Goal: Contribute content: Contribute content

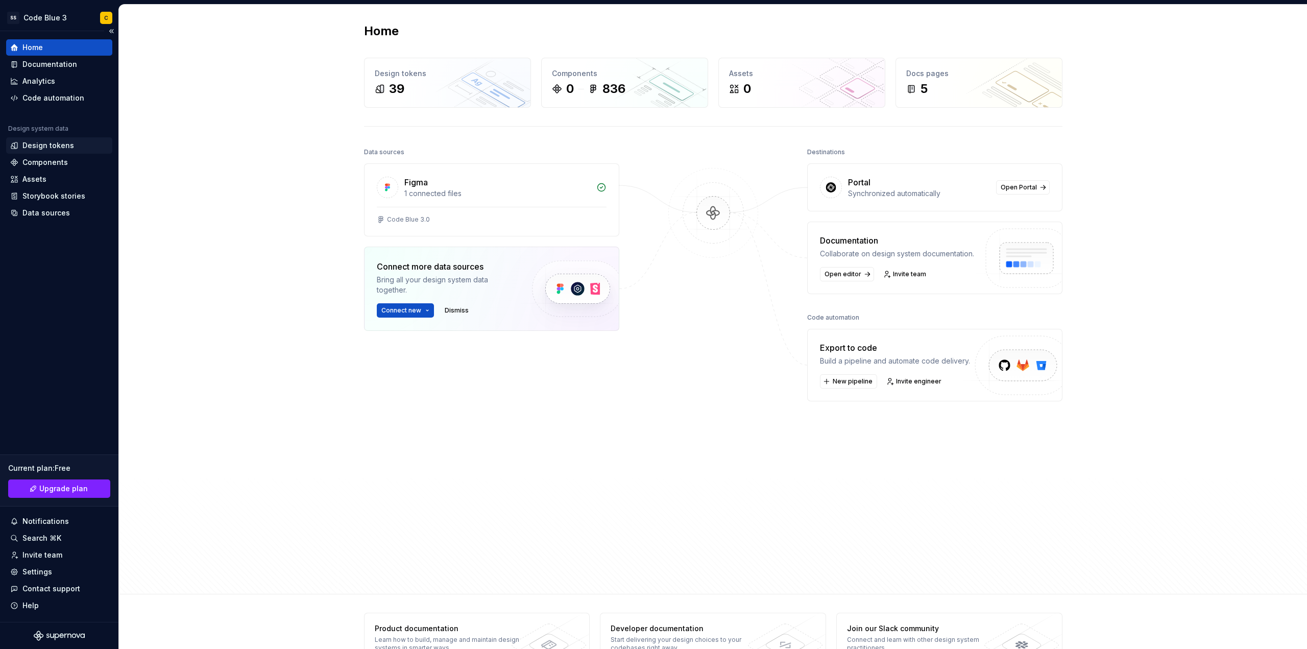
click at [54, 142] on div "Design tokens" at bounding box center [48, 145] width 52 height 10
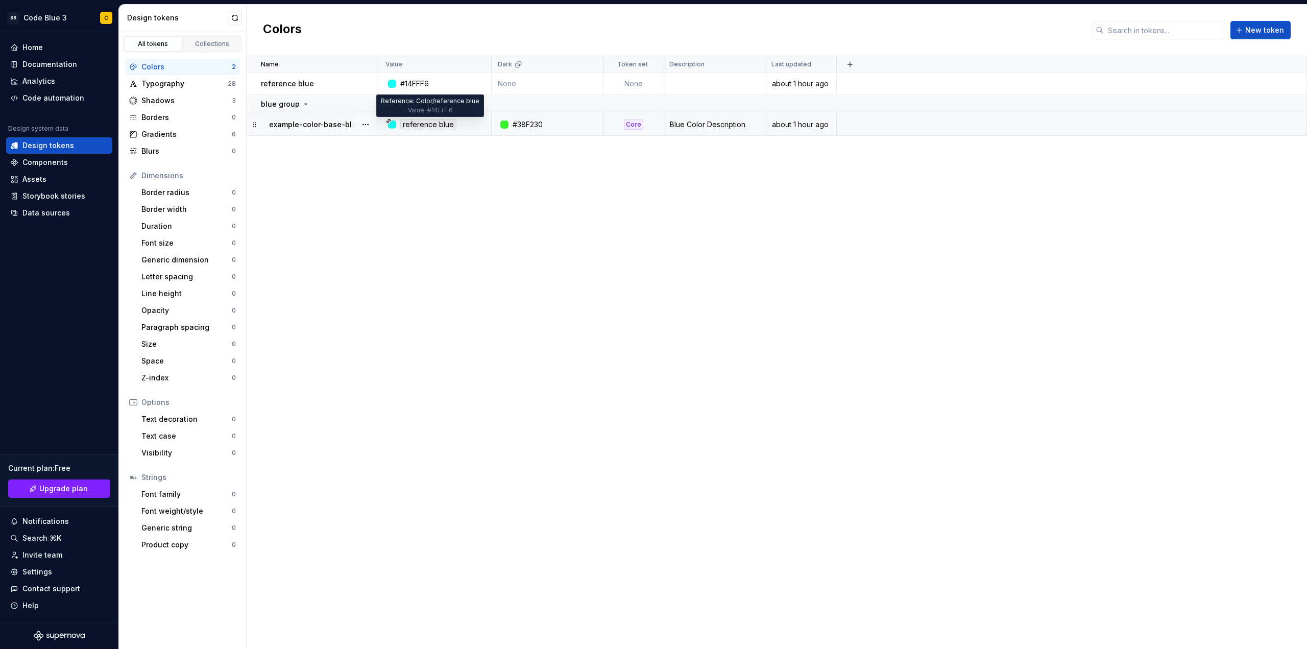
click at [410, 124] on div "reference blue" at bounding box center [428, 124] width 56 height 11
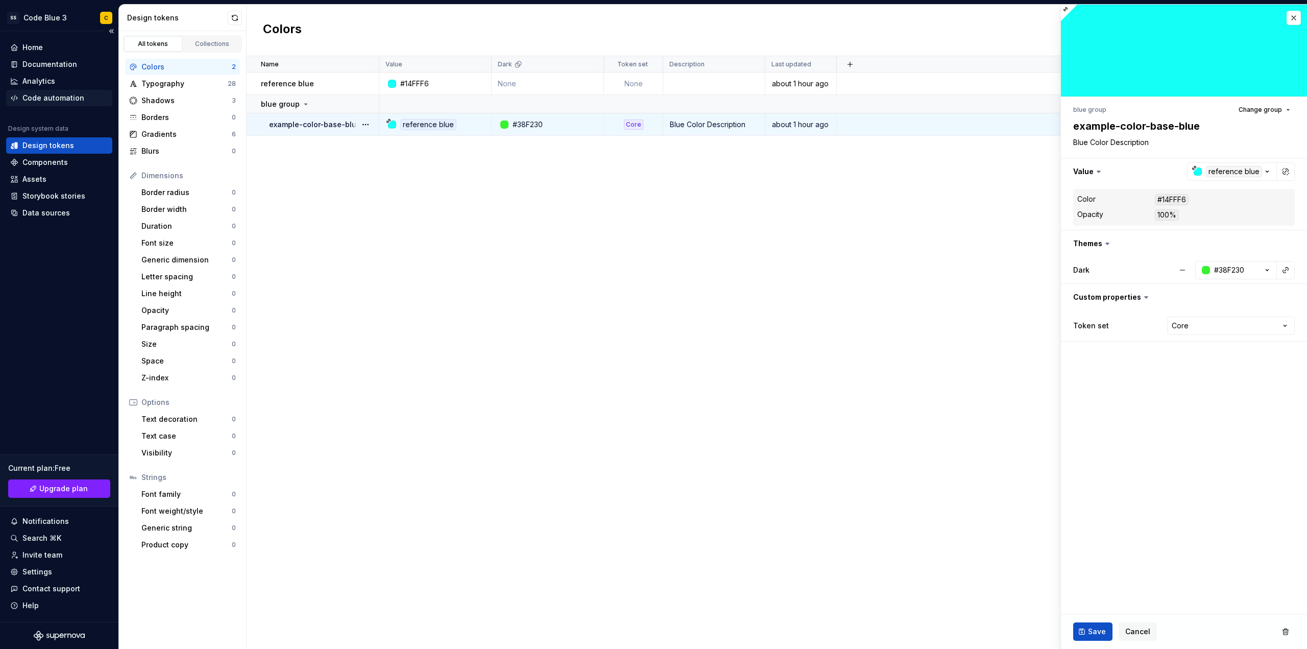
click at [56, 99] on div "Code automation" at bounding box center [53, 98] width 62 height 10
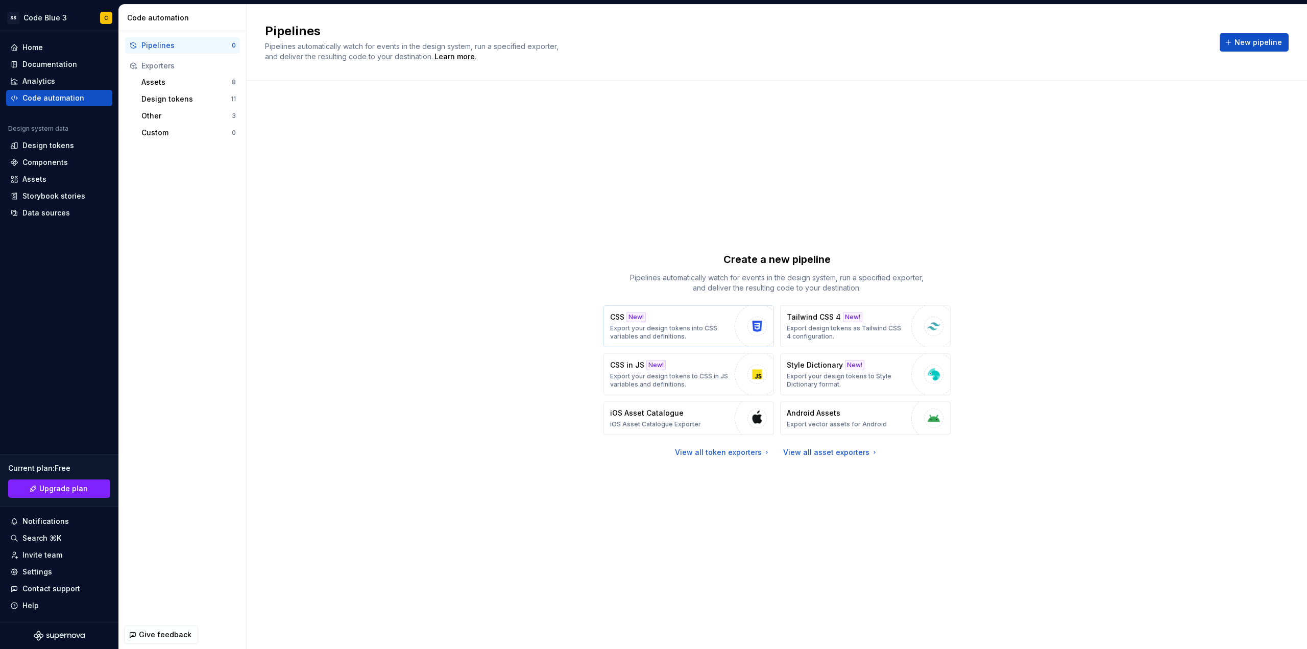
click at [692, 334] on p "Export your design tokens into CSS variables and definitions." at bounding box center [669, 332] width 119 height 16
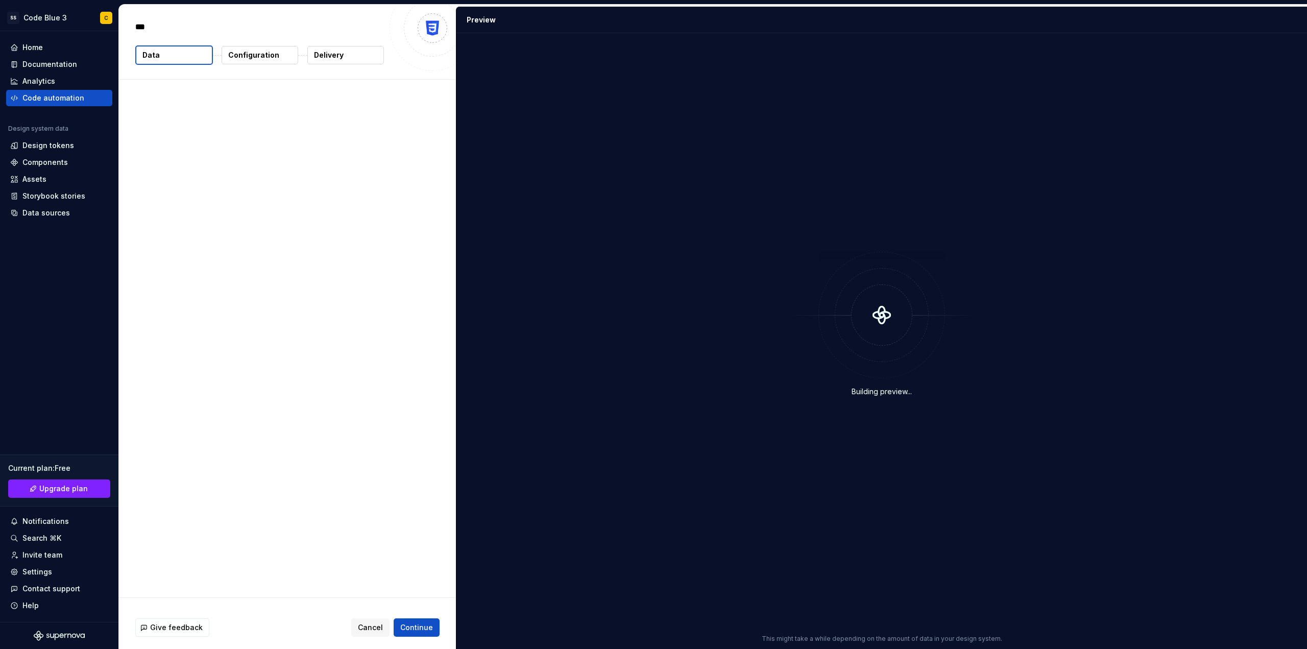
type textarea "*"
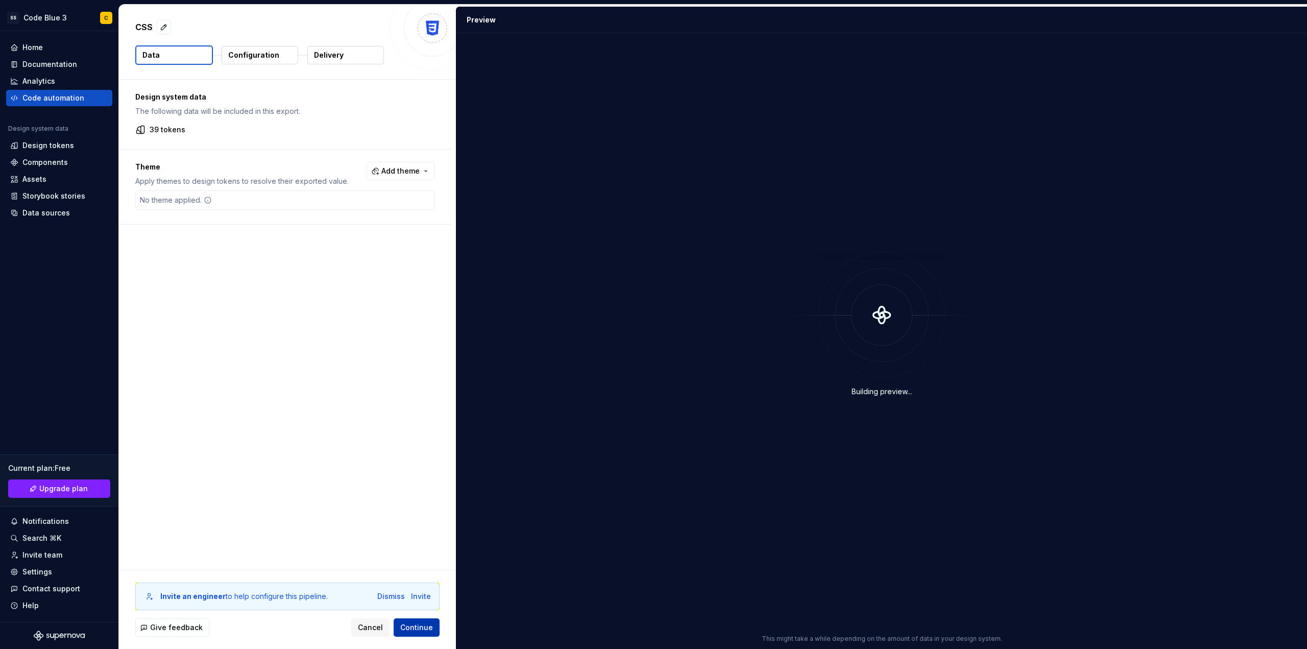
click at [418, 624] on span "Continue" at bounding box center [416, 627] width 33 height 10
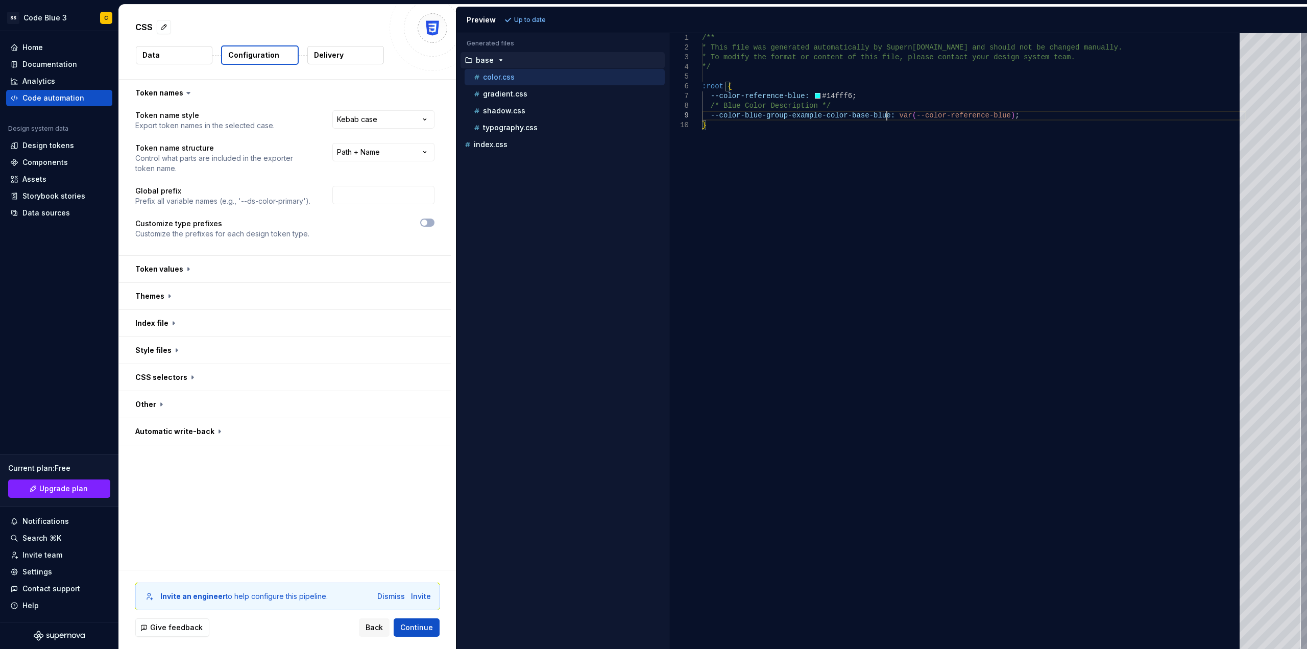
scroll to position [0, 3]
drag, startPoint x: 886, startPoint y: 116, endPoint x: 984, endPoint y: 115, distance: 98.0
click at [984, 115] on div "/** * This file was generated automatically by Supern [DOMAIN_NAME] and should …" at bounding box center [974, 341] width 544 height 616
click at [553, 96] on div "gradient.css" at bounding box center [568, 94] width 193 height 10
type textarea "**********"
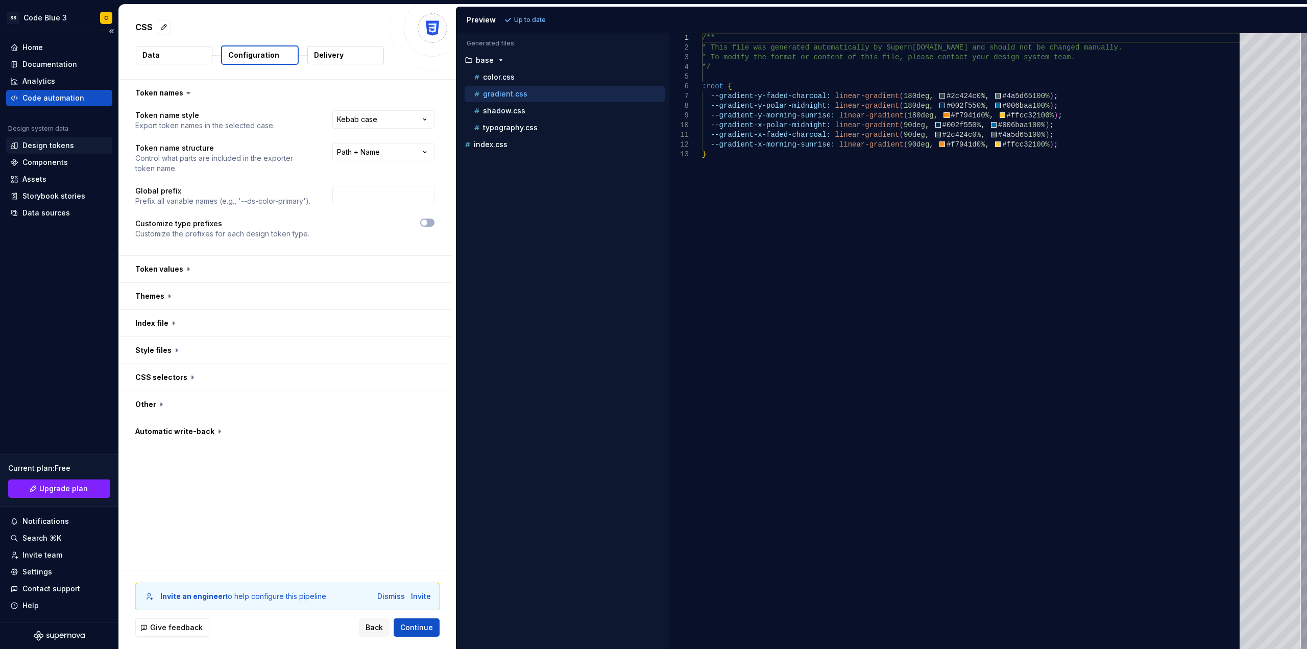
click at [73, 148] on div "Design tokens" at bounding box center [59, 145] width 98 height 10
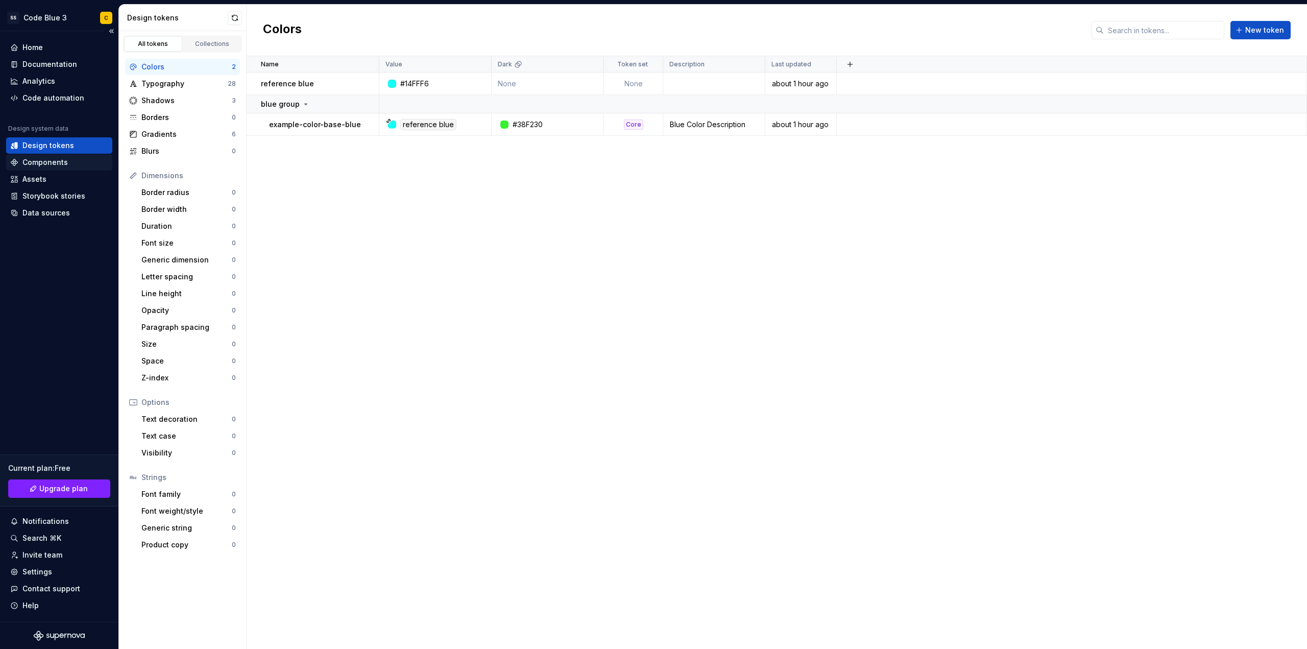
click at [26, 164] on div "Components" at bounding box center [44, 162] width 45 height 10
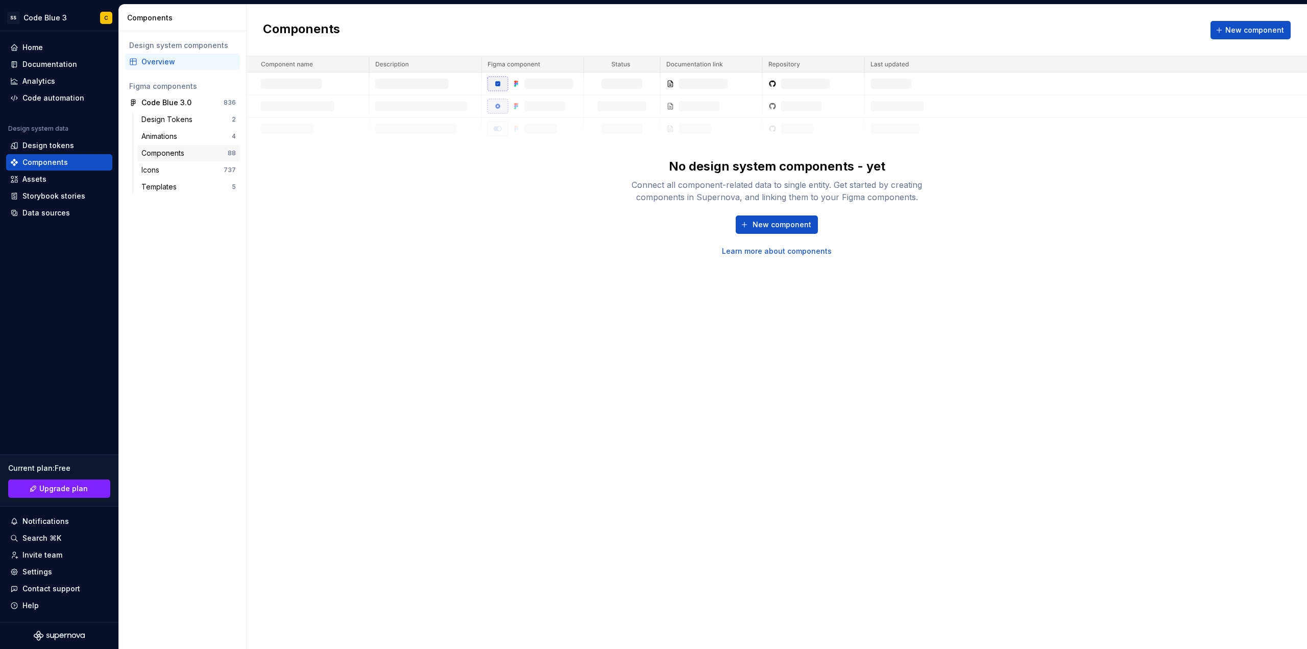
click at [173, 153] on div "Components" at bounding box center [164, 153] width 47 height 10
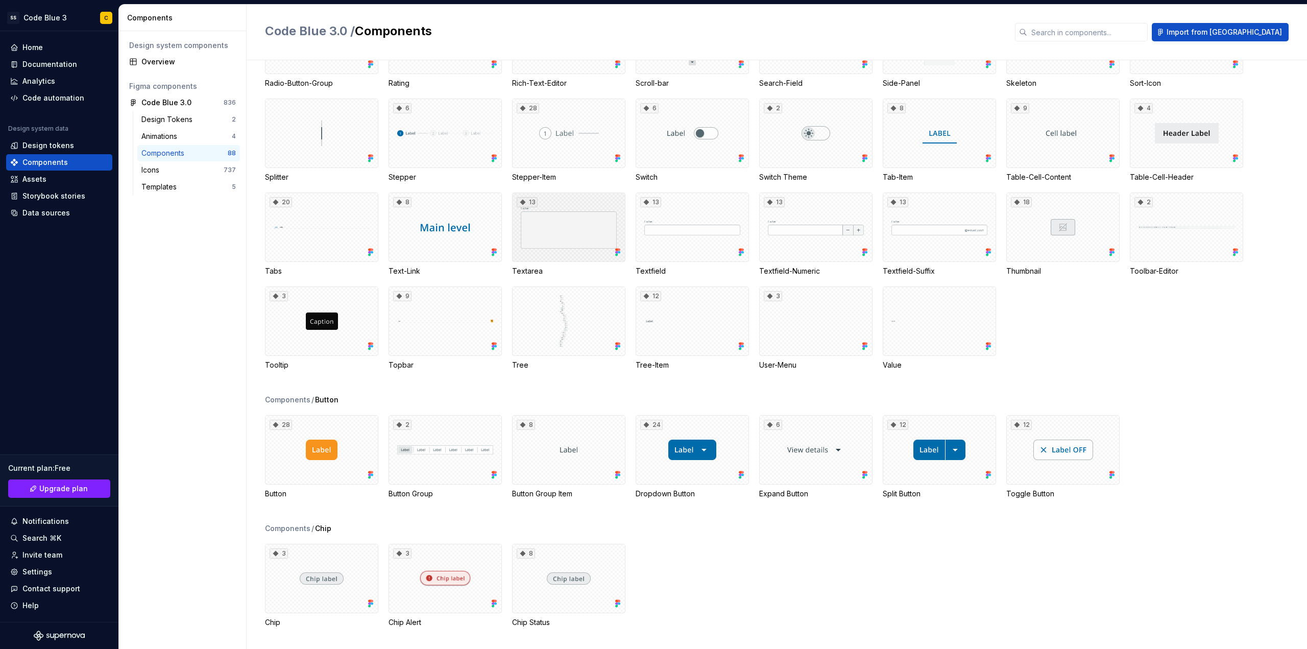
scroll to position [661, 0]
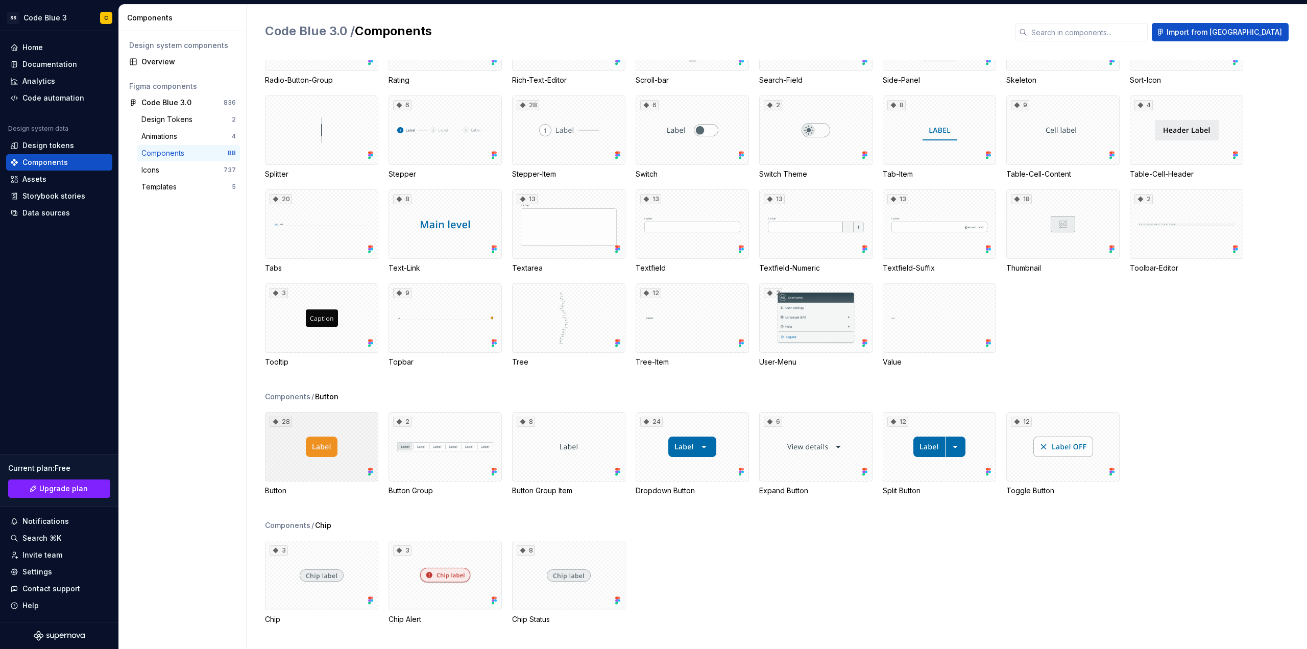
click at [317, 454] on div "28" at bounding box center [321, 446] width 113 height 69
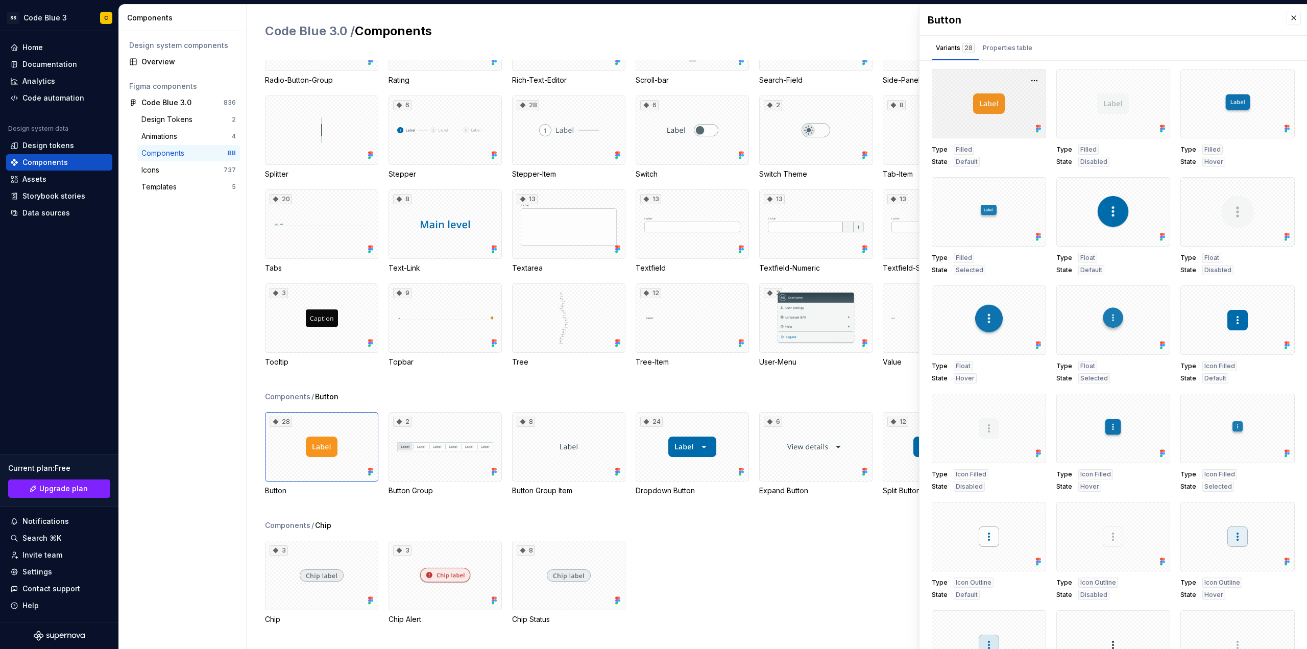
click at [994, 103] on div at bounding box center [989, 103] width 114 height 69
click at [990, 117] on div at bounding box center [989, 103] width 114 height 69
click at [990, 98] on div at bounding box center [989, 103] width 114 height 69
click at [1027, 80] on button "button" at bounding box center [1034, 81] width 14 height 14
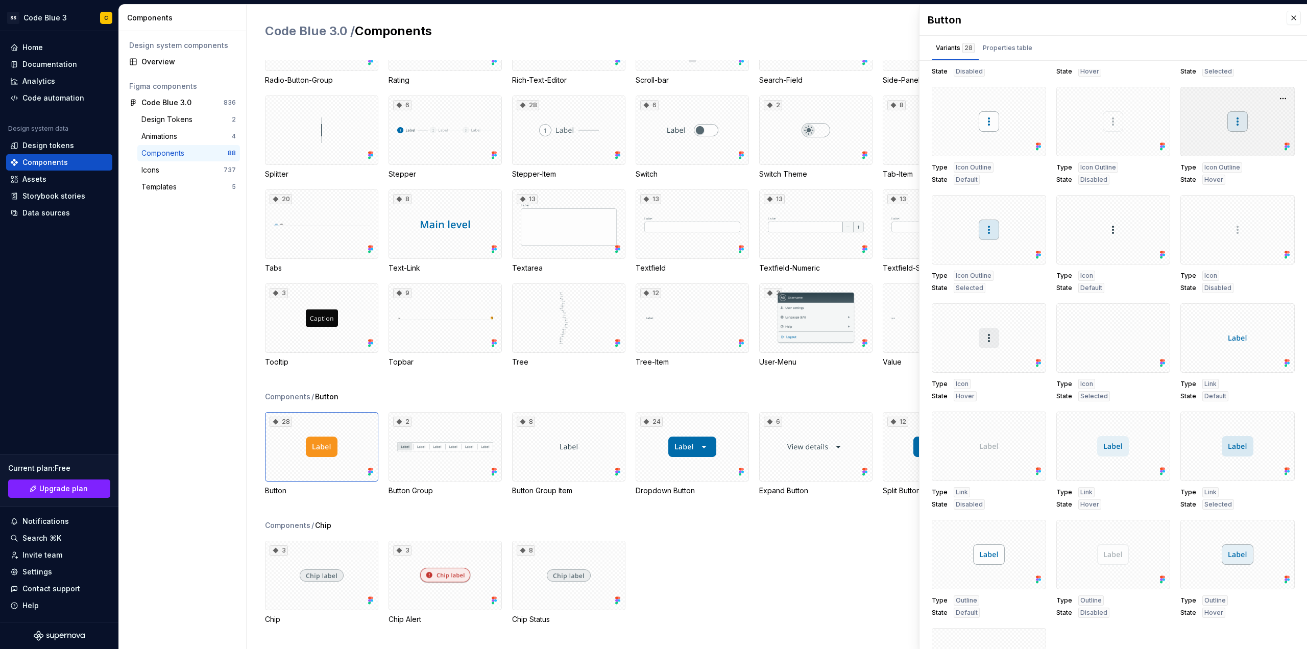
scroll to position [496, 0]
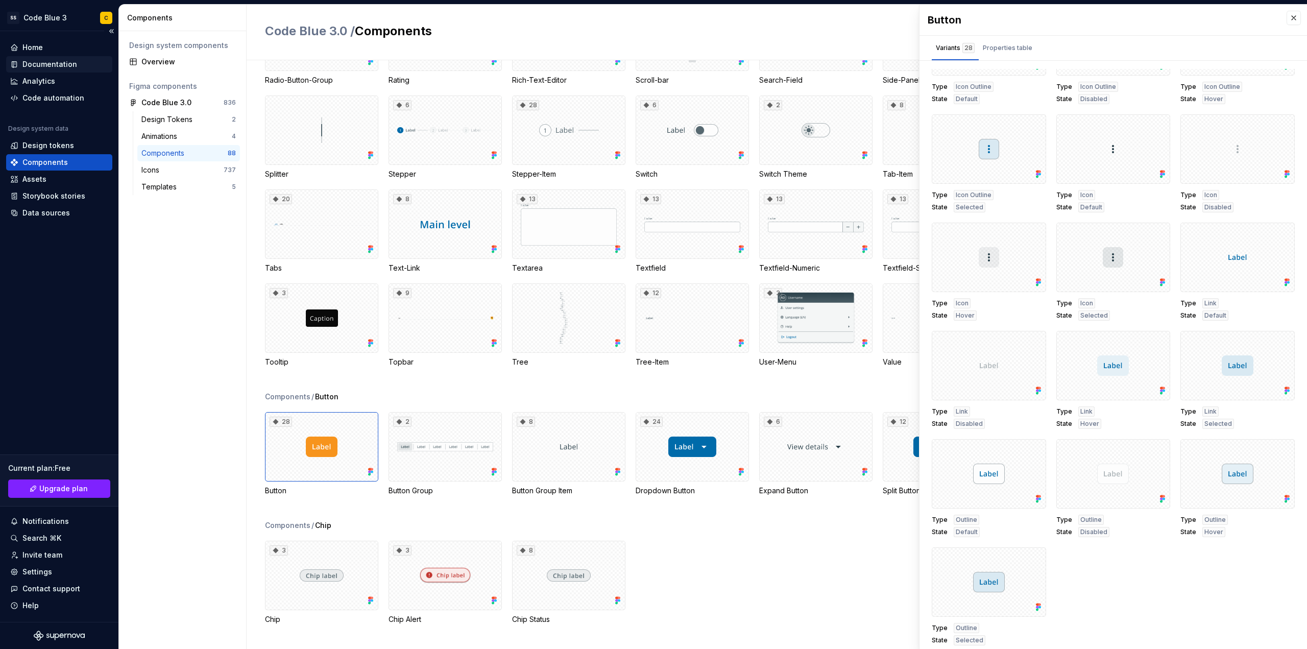
click at [38, 66] on div "Documentation" at bounding box center [49, 64] width 55 height 10
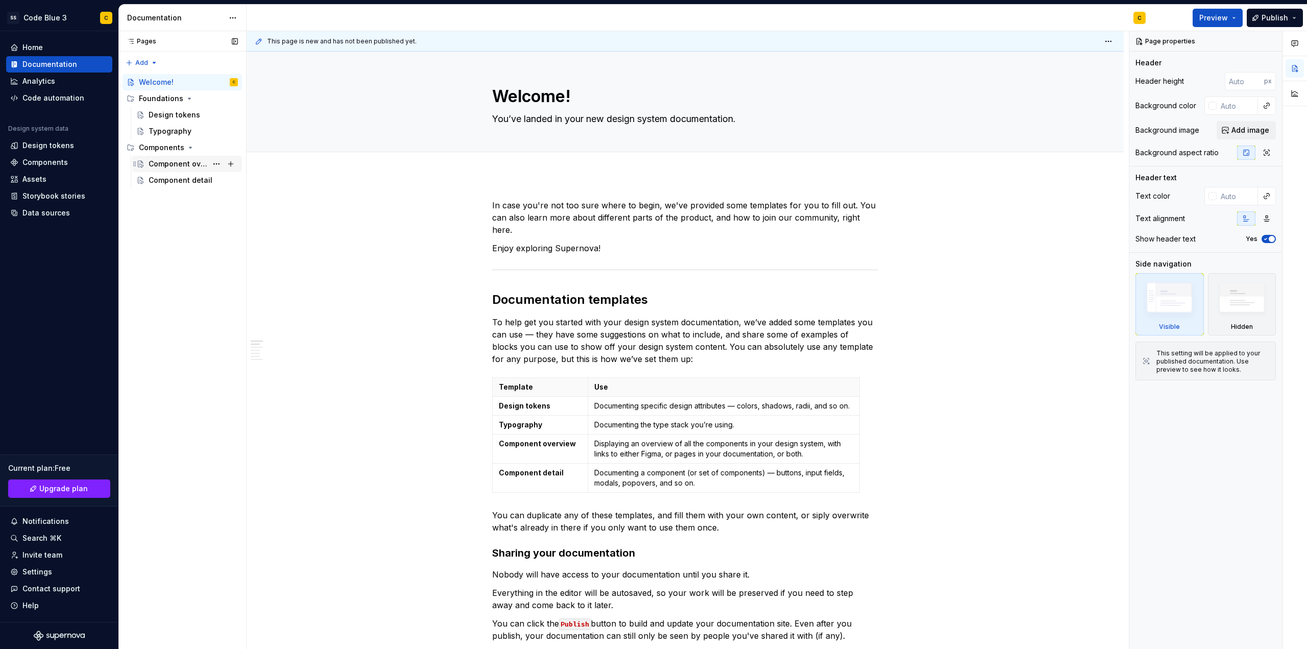
click at [176, 157] on div "Component overview" at bounding box center [193, 164] width 89 height 14
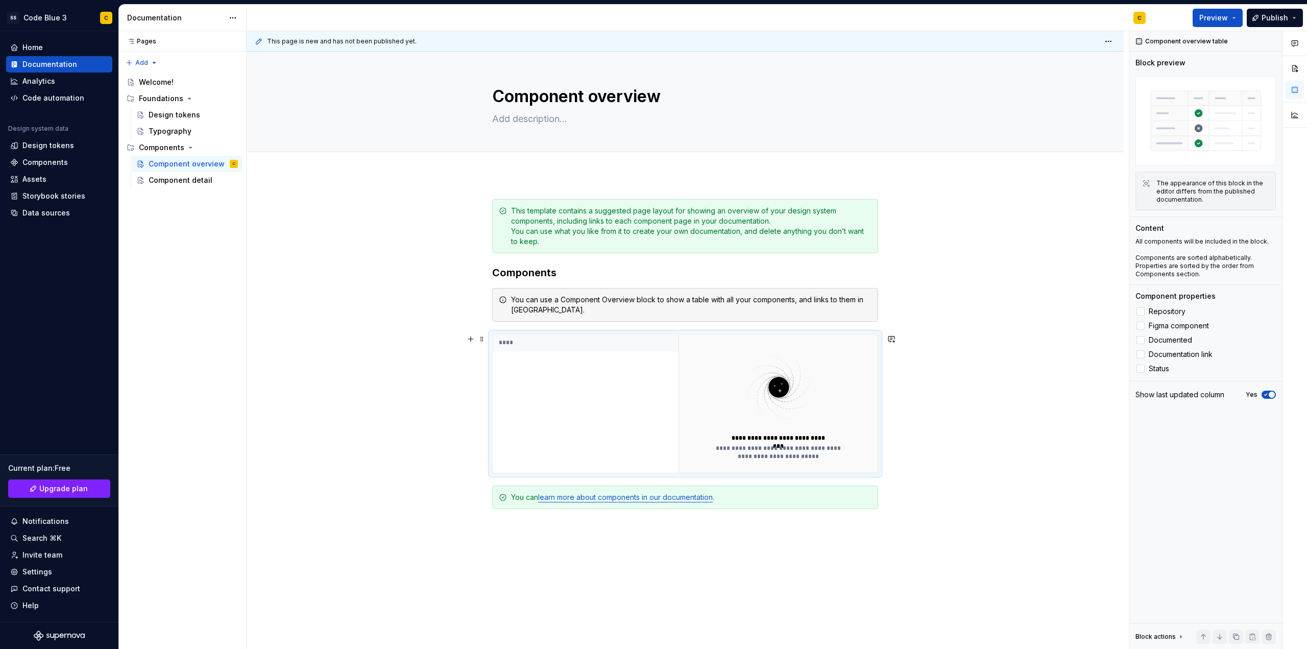
click at [642, 440] on div "****" at bounding box center [586, 403] width 186 height 138
type textarea "*"
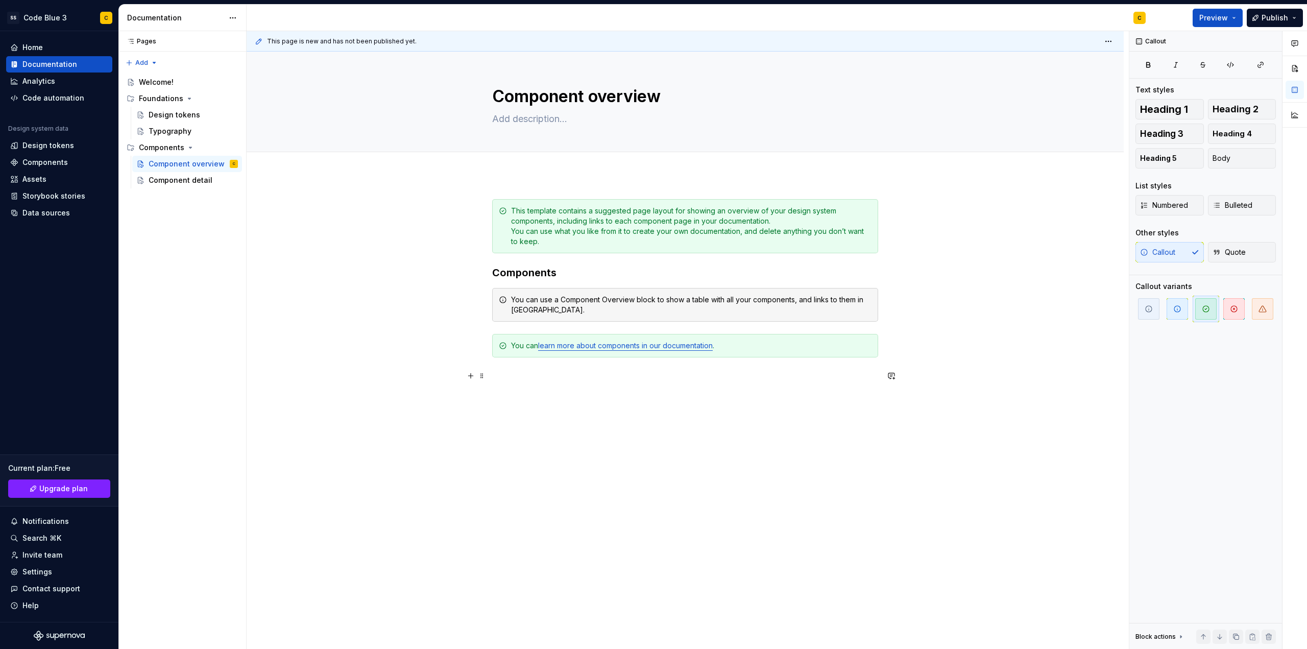
click at [576, 375] on p at bounding box center [685, 376] width 386 height 12
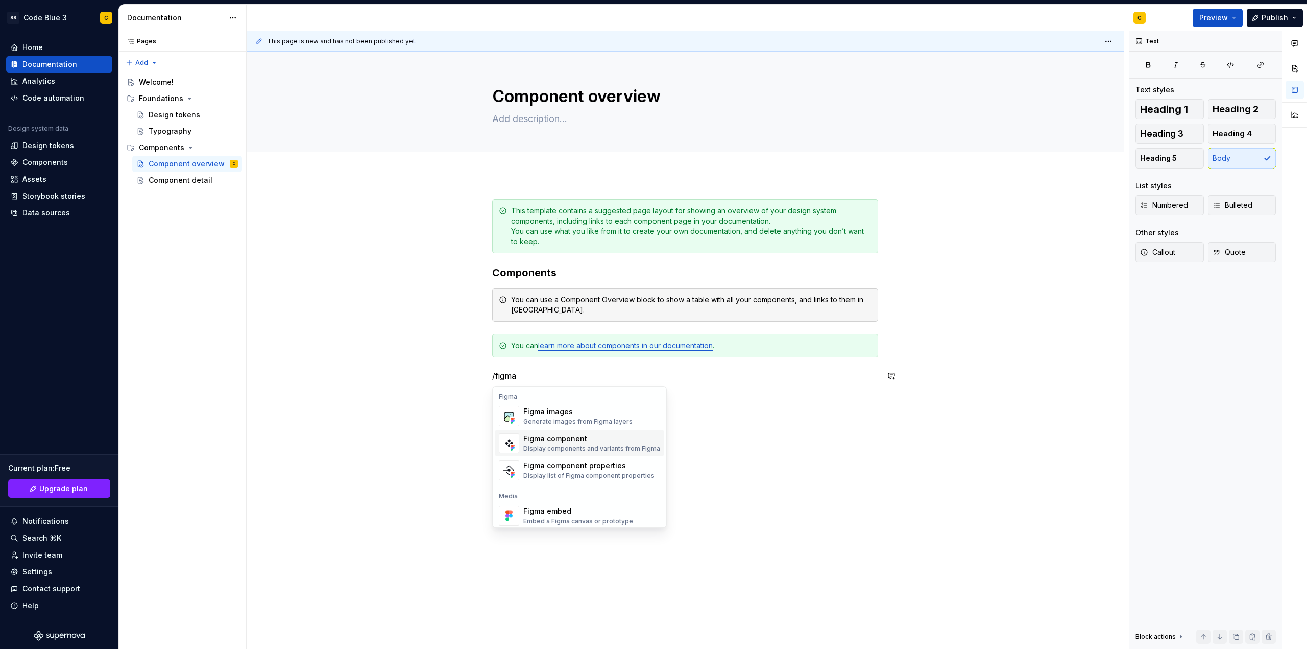
click at [566, 439] on div "Figma component" at bounding box center [591, 438] width 137 height 10
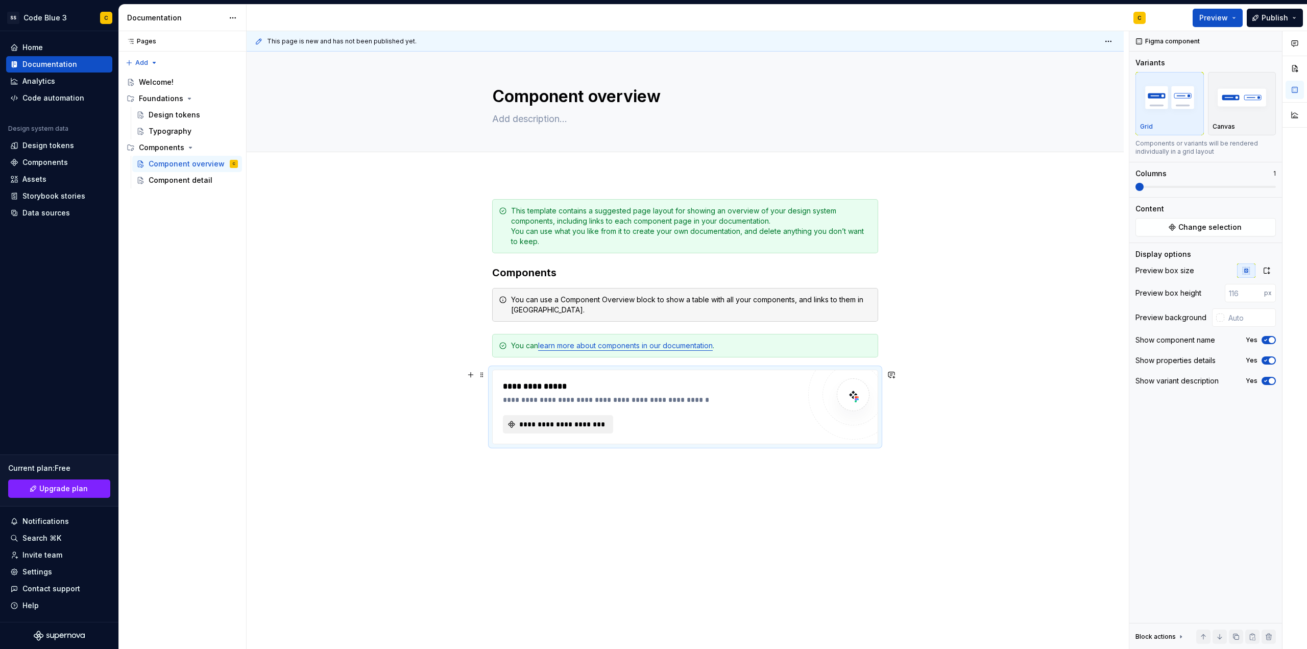
click at [564, 425] on span "**********" at bounding box center [562, 424] width 89 height 10
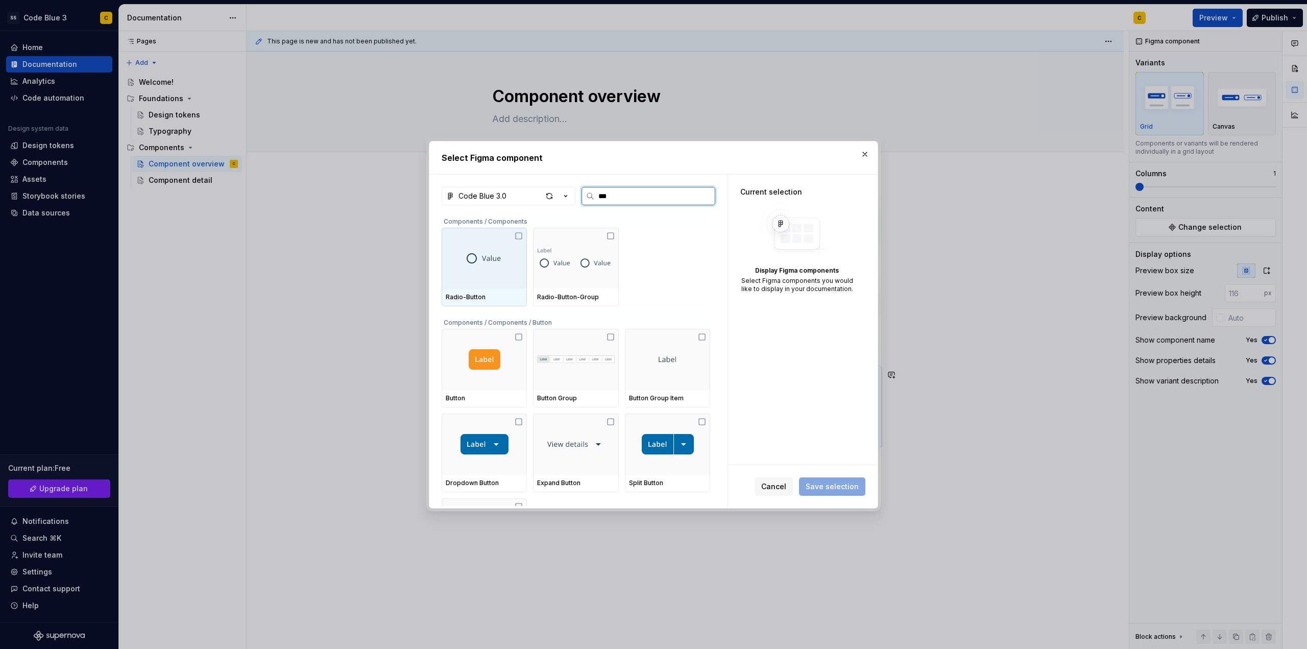
type input "****"
type textarea "*"
type input "******"
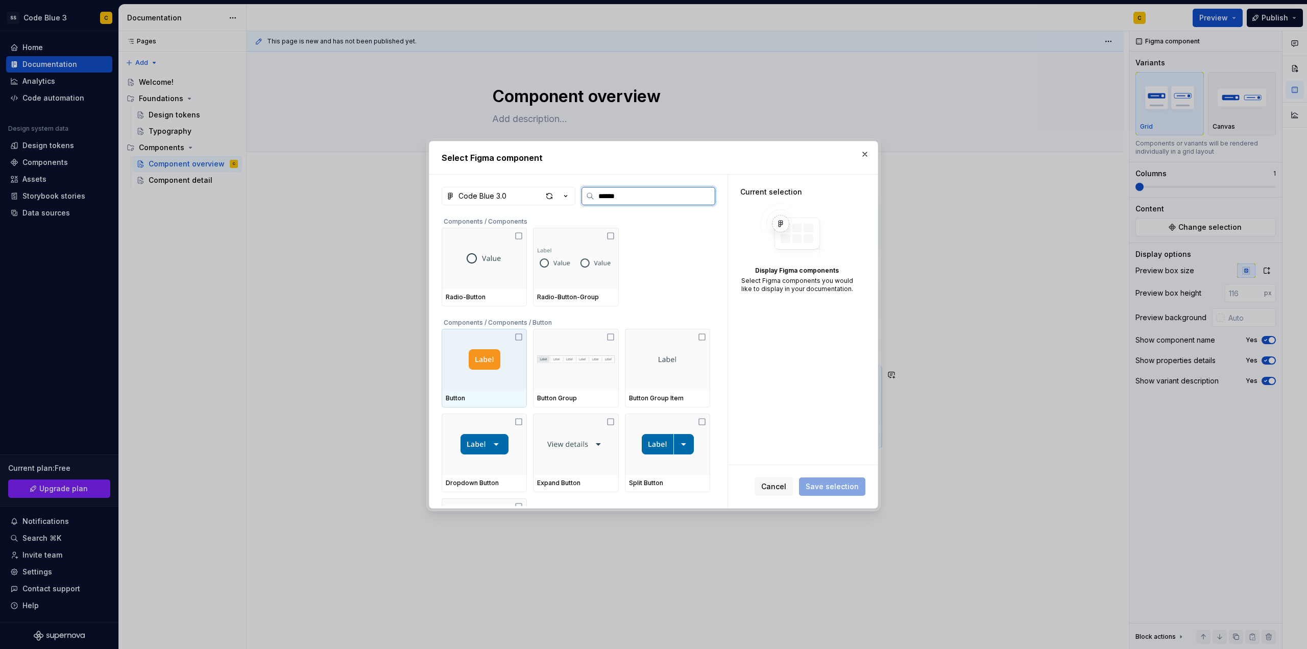
click at [485, 359] on img at bounding box center [485, 359] width 32 height 20
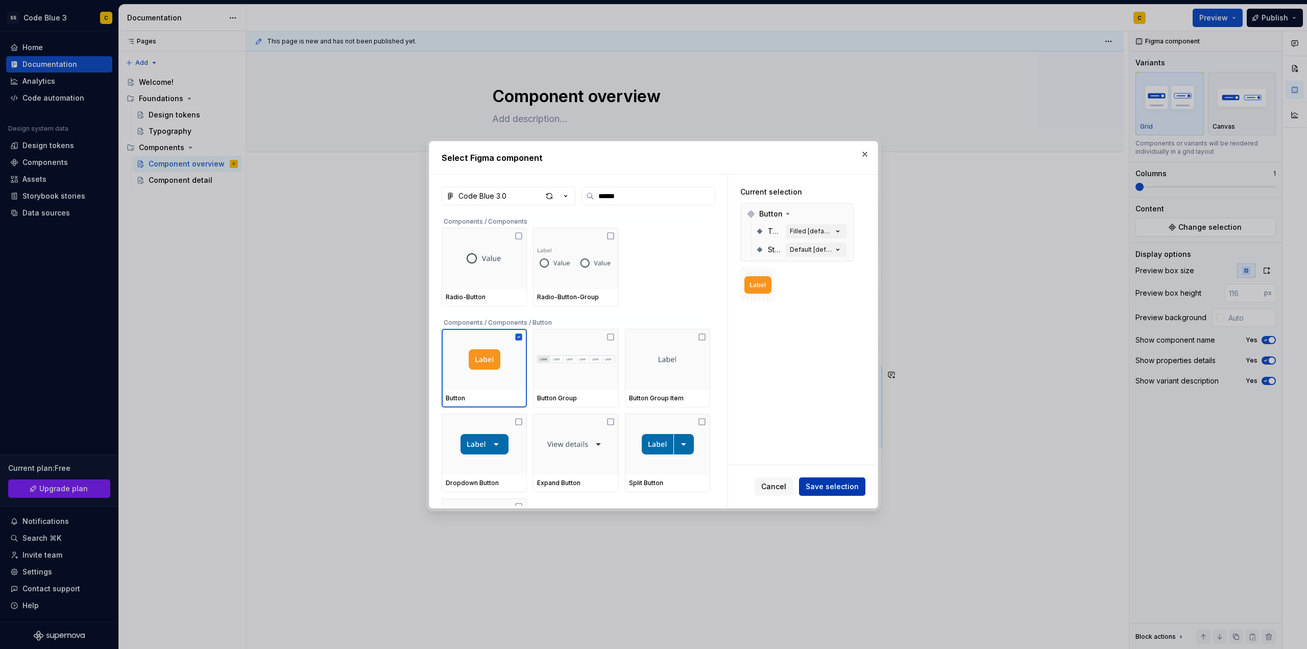
click at [819, 487] on span "Save selection" at bounding box center [832, 486] width 53 height 10
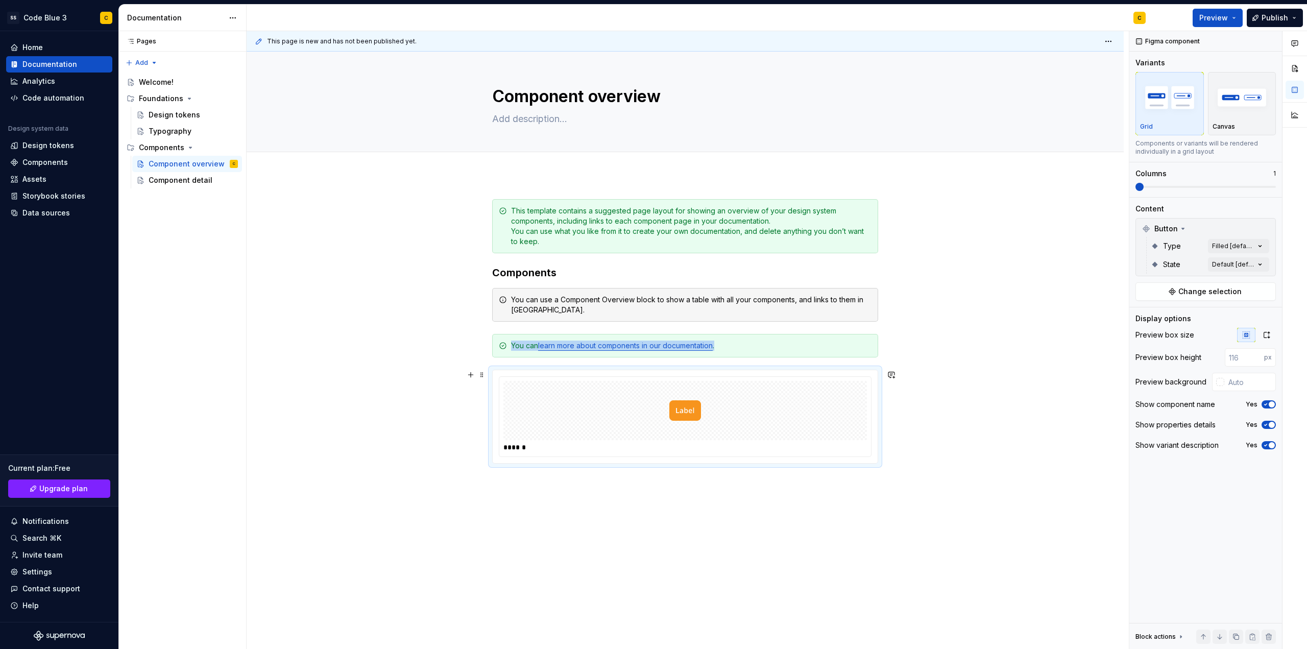
click at [814, 407] on div at bounding box center [684, 410] width 363 height 59
click at [1267, 335] on icon "button" at bounding box center [1266, 335] width 8 height 8
click at [1248, 330] on button "button" at bounding box center [1246, 335] width 18 height 14
click at [1216, 95] on img "button" at bounding box center [1241, 97] width 59 height 37
click at [1152, 99] on img "button" at bounding box center [1169, 97] width 59 height 37
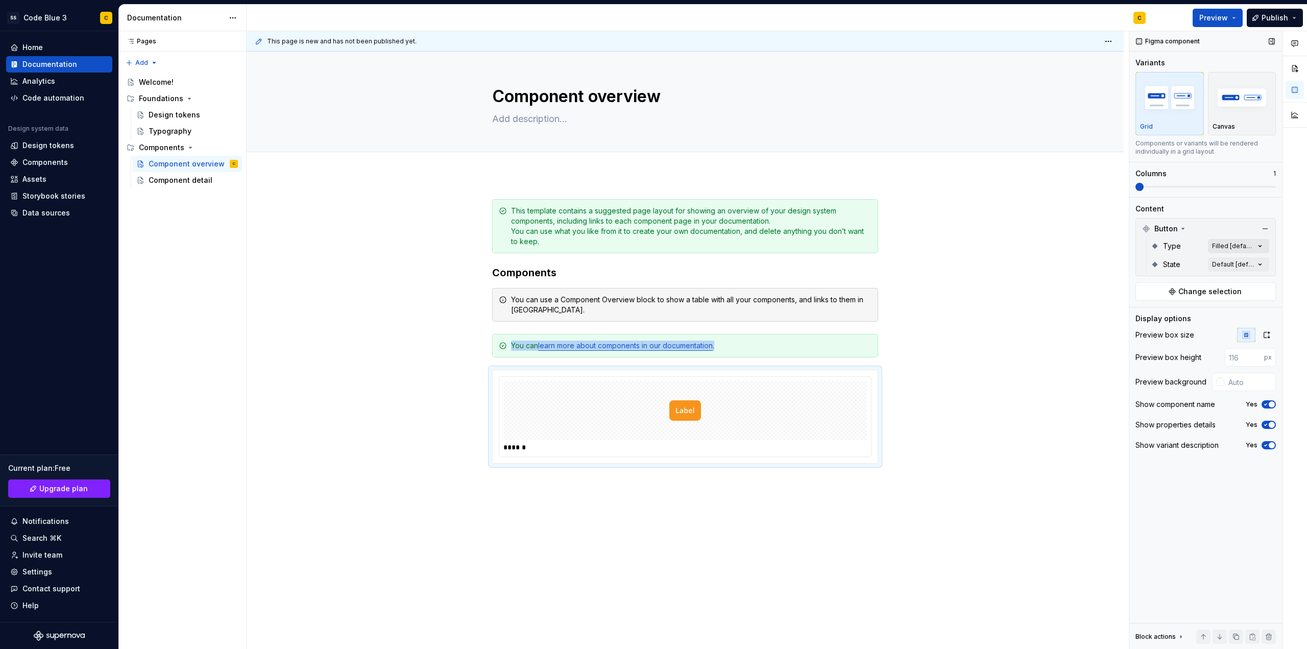
click at [1223, 246] on div "Comments Open comments No comments yet Select ‘Comment’ from the block context …" at bounding box center [1218, 340] width 178 height 618
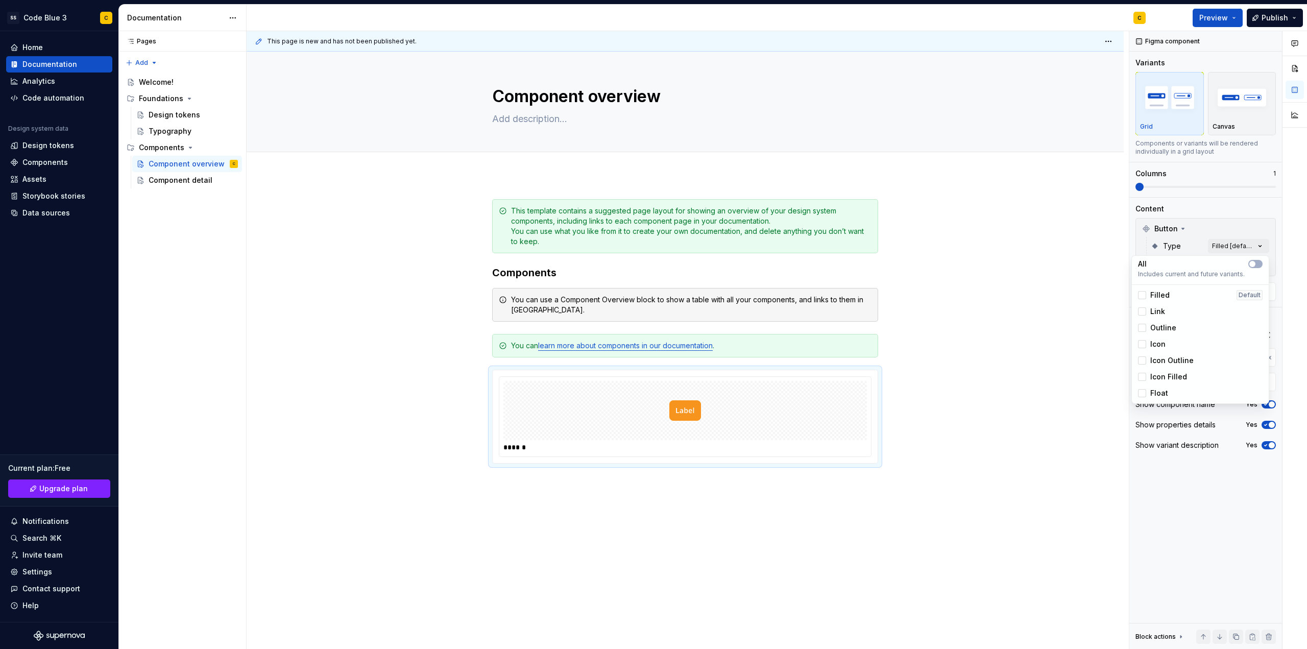
click at [1203, 238] on div "Comments Open comments No comments yet Select ‘Comment’ from the block context …" at bounding box center [1218, 340] width 178 height 618
click at [1228, 263] on div "Comments Open comments No comments yet Select ‘Comment’ from the block context …" at bounding box center [1218, 340] width 178 height 618
click at [1251, 282] on span "button" at bounding box center [1252, 282] width 6 height 6
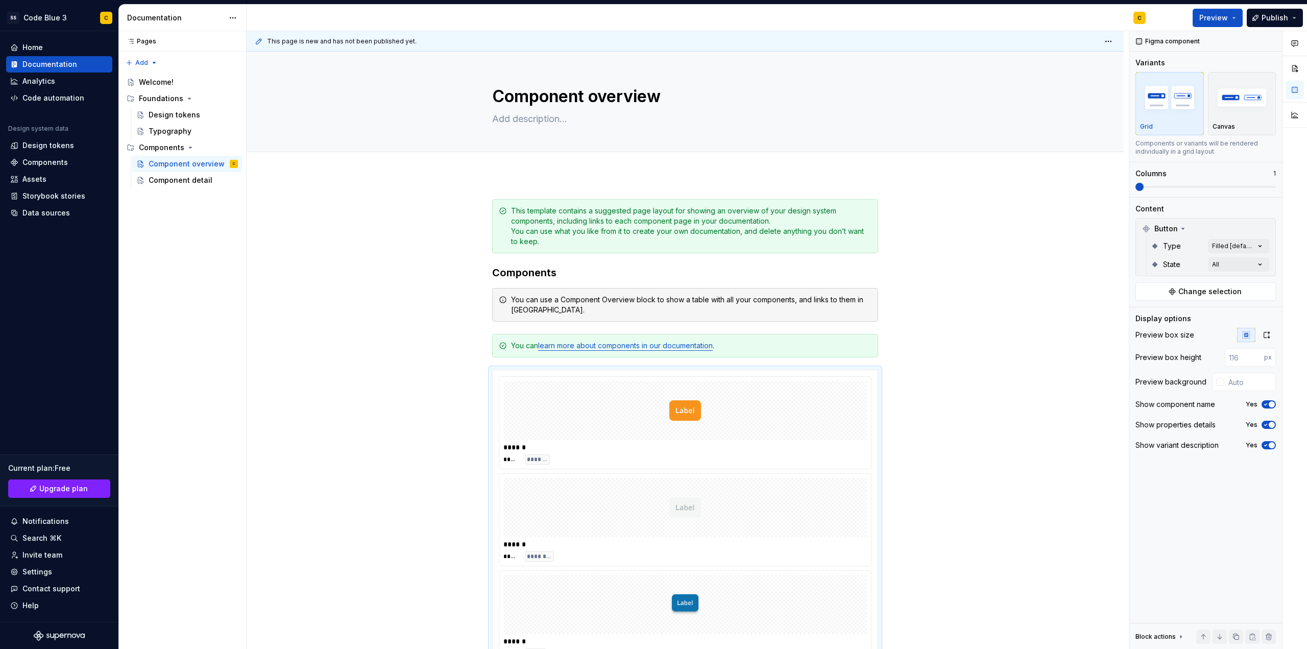
click at [1251, 241] on div "Comments Open comments No comments yet Select ‘Comment’ from the block context …" at bounding box center [1218, 340] width 178 height 618
type textarea "*"
click at [1250, 265] on span "button" at bounding box center [1252, 264] width 6 height 6
click at [1229, 101] on div "Comments Open comments No comments yet Select ‘Comment’ from the block context …" at bounding box center [1218, 340] width 178 height 618
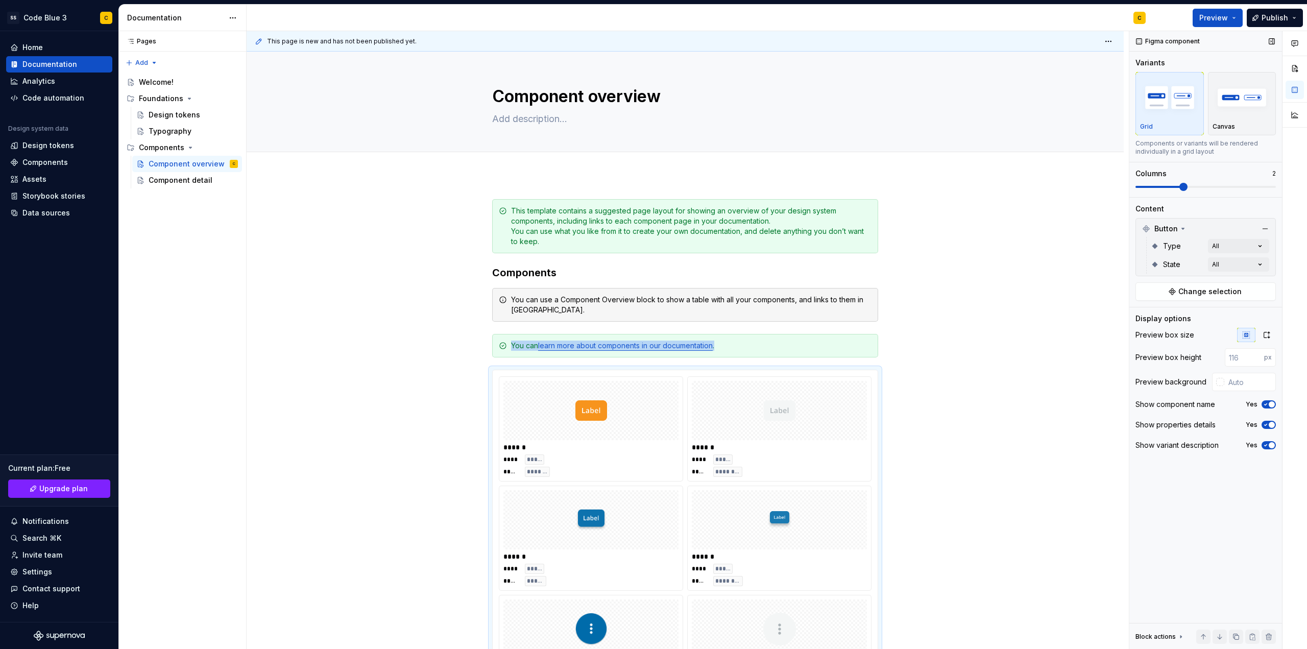
scroll to position [338, 0]
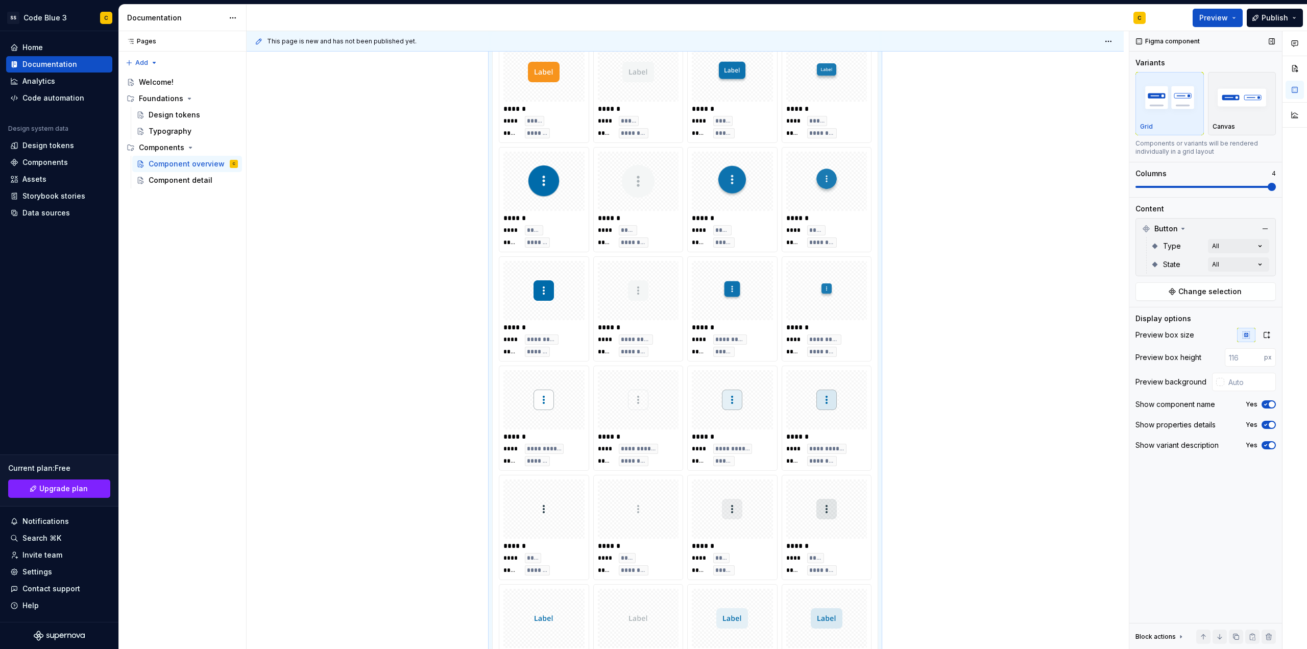
click at [1276, 189] on span at bounding box center [1272, 187] width 8 height 8
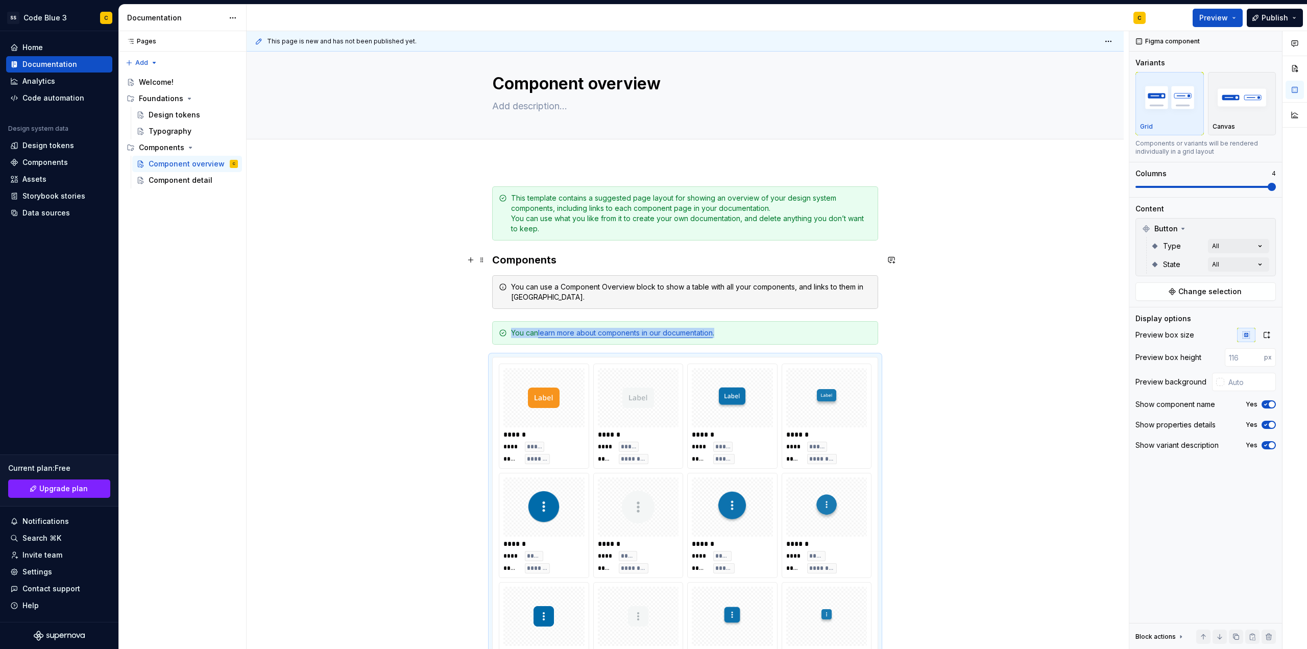
scroll to position [0, 0]
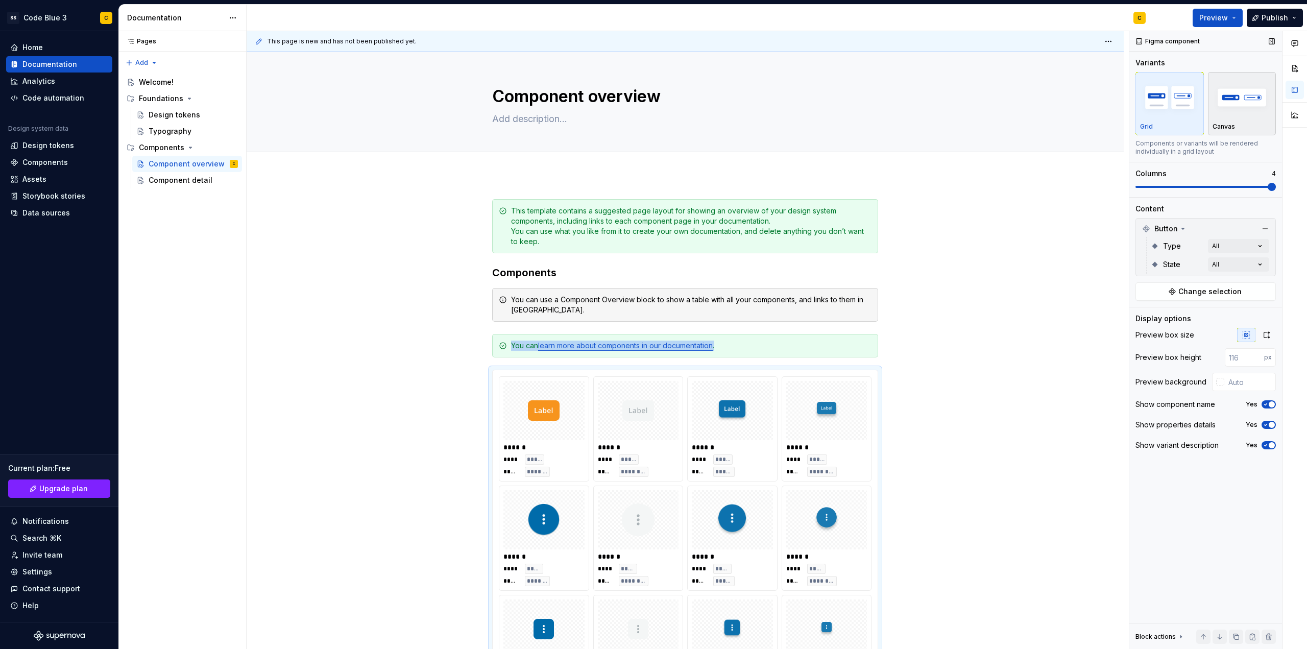
click at [1242, 105] on img "button" at bounding box center [1241, 97] width 59 height 37
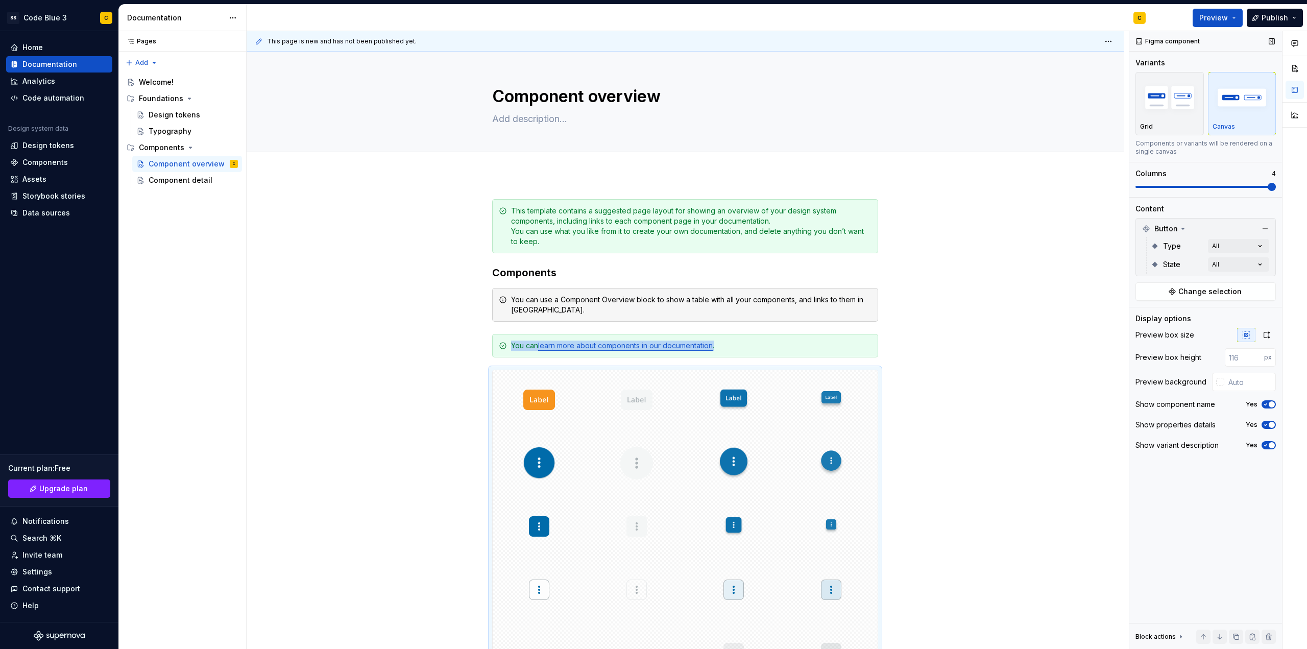
scroll to position [160, 0]
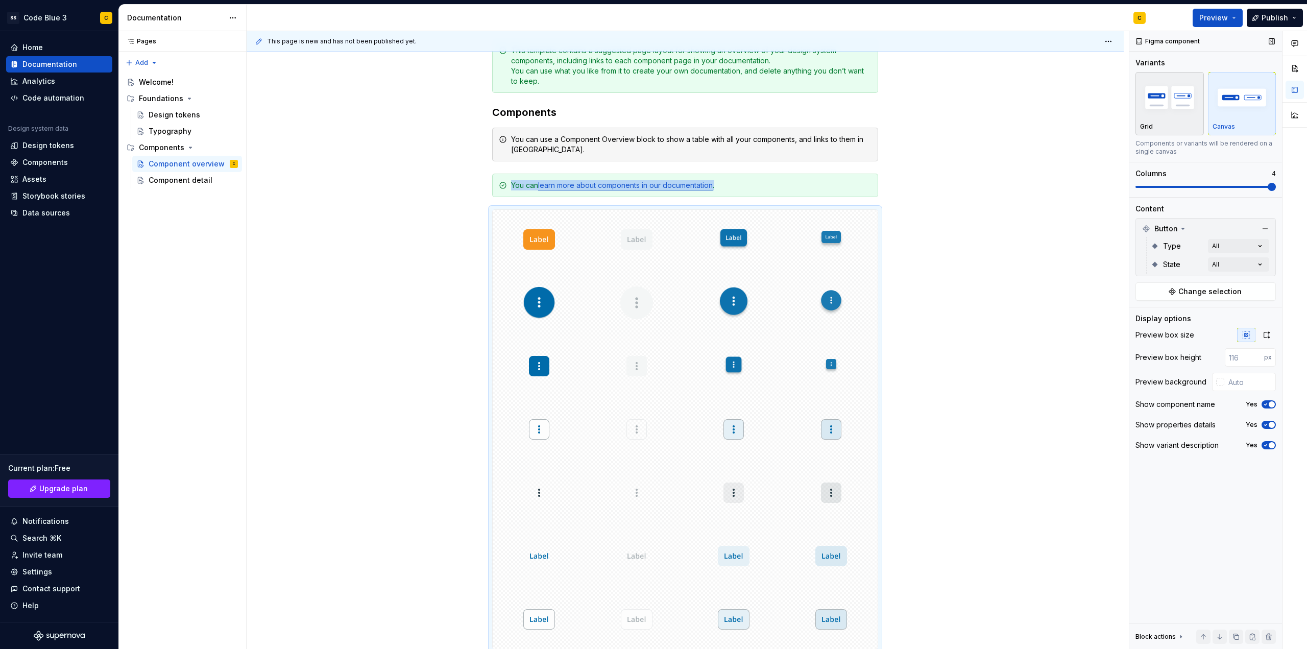
click at [1186, 110] on img "button" at bounding box center [1169, 97] width 59 height 37
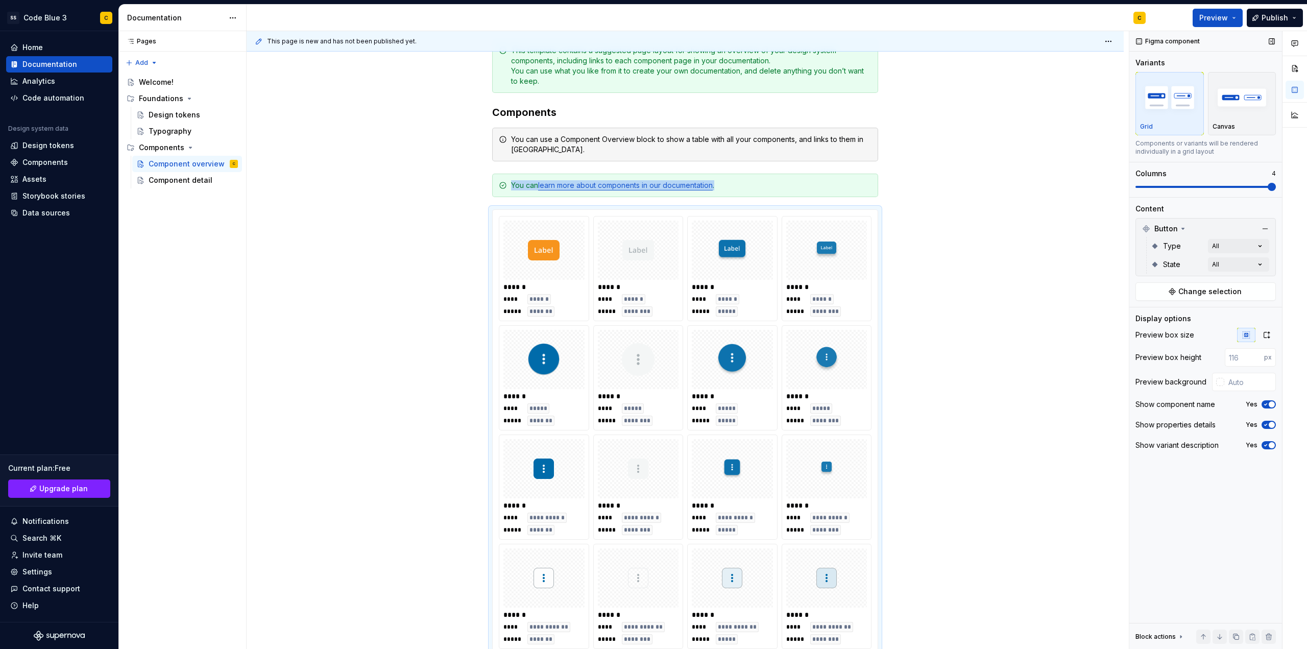
scroll to position [338, 0]
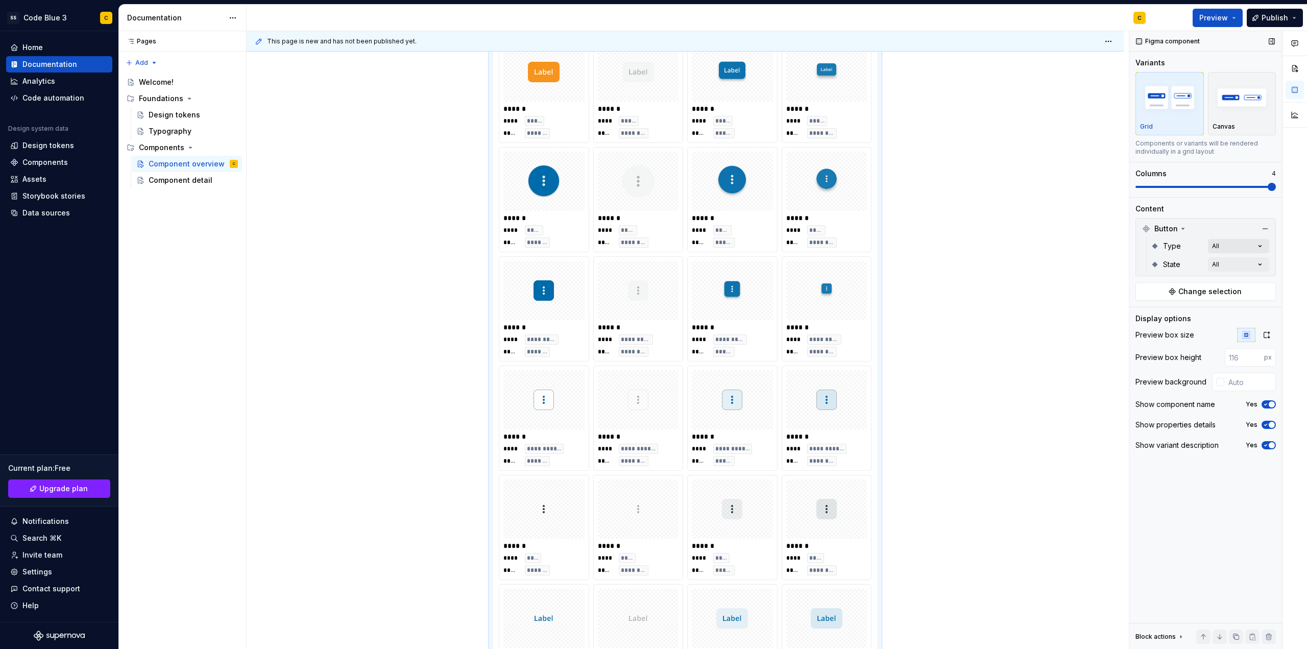
click at [1227, 249] on div "Comments Open comments No comments yet Select ‘Comment’ from the block context …" at bounding box center [1218, 340] width 178 height 618
click at [1252, 263] on icon "button" at bounding box center [1252, 264] width 8 height 6
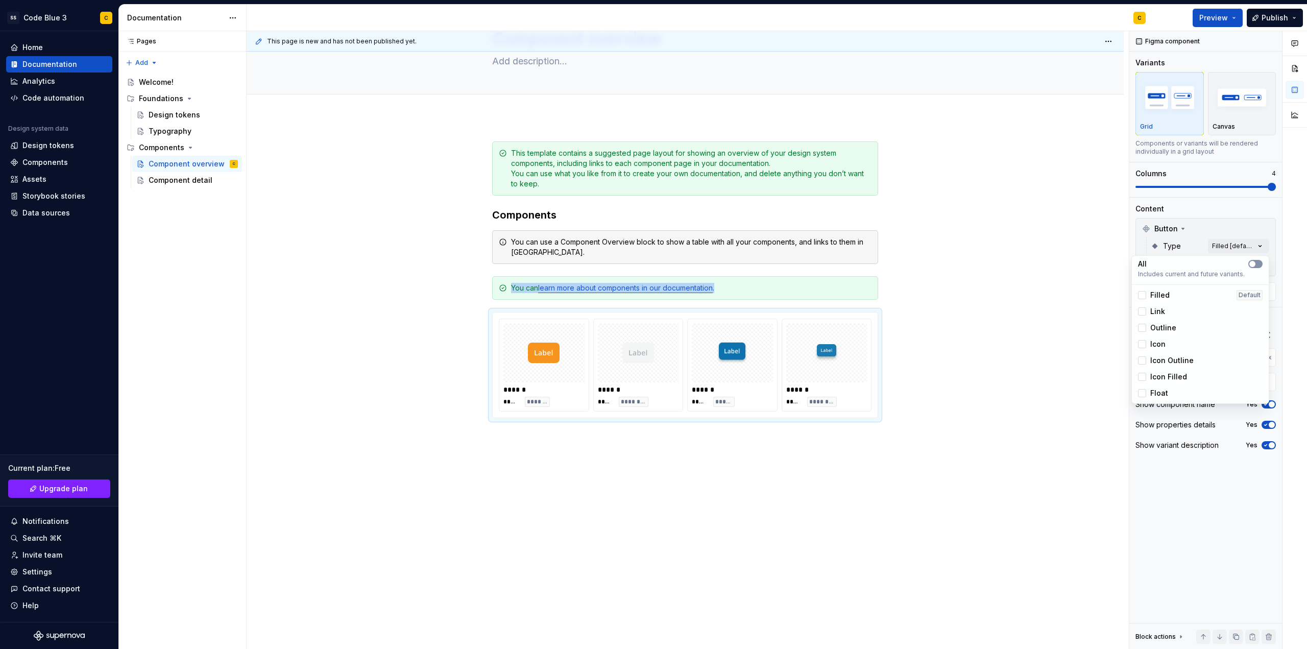
scroll to position [58, 0]
click at [1196, 239] on div "Comments Open comments No comments yet Select ‘Comment’ from the block context …" at bounding box center [1218, 340] width 178 height 618
click at [1226, 264] on div "Comments Open comments No comments yet Select ‘Comment’ from the block context …" at bounding box center [1218, 340] width 178 height 618
click at [1252, 283] on icon "button" at bounding box center [1252, 282] width 8 height 6
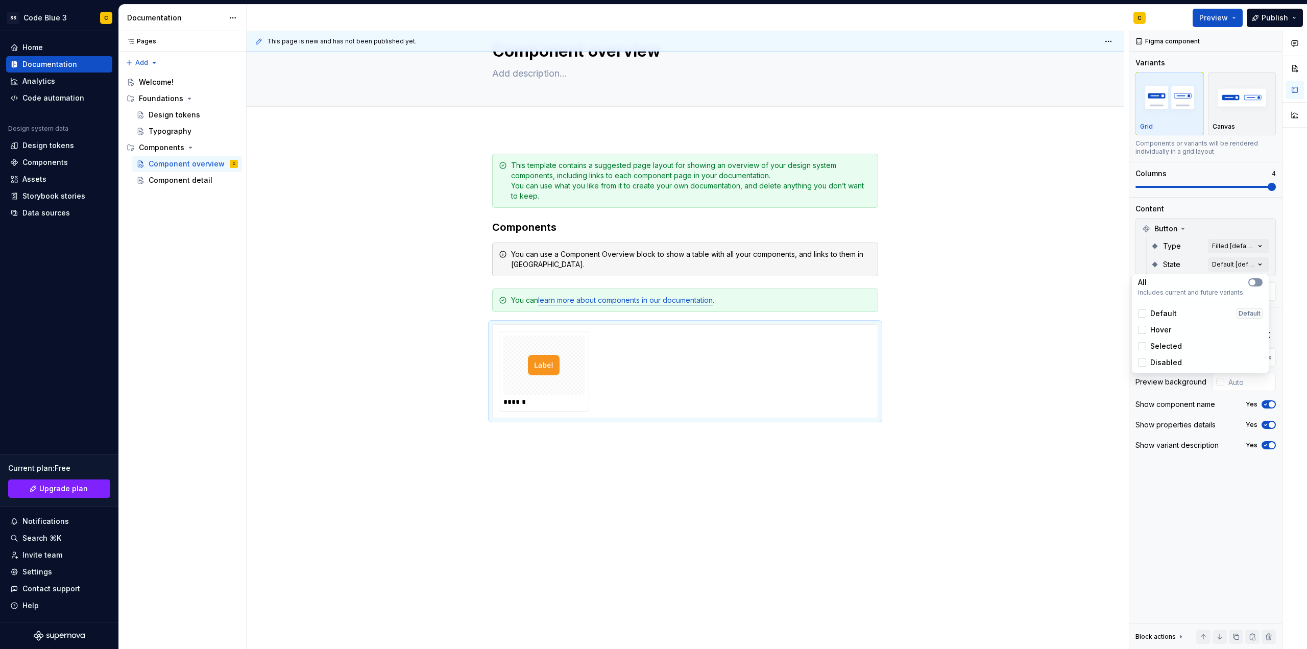
scroll to position [45, 0]
click at [1193, 485] on div "Comments Open comments No comments yet Select ‘Comment’ from the block context …" at bounding box center [1218, 340] width 178 height 618
click at [1155, 641] on div "Block actions" at bounding box center [1160, 636] width 50 height 14
click at [1187, 494] on div "Figma component Variants Grid Canvas Components or variants will be rendered in…" at bounding box center [1205, 340] width 153 height 618
click at [1171, 528] on div "Block actions" at bounding box center [1155, 530] width 40 height 8
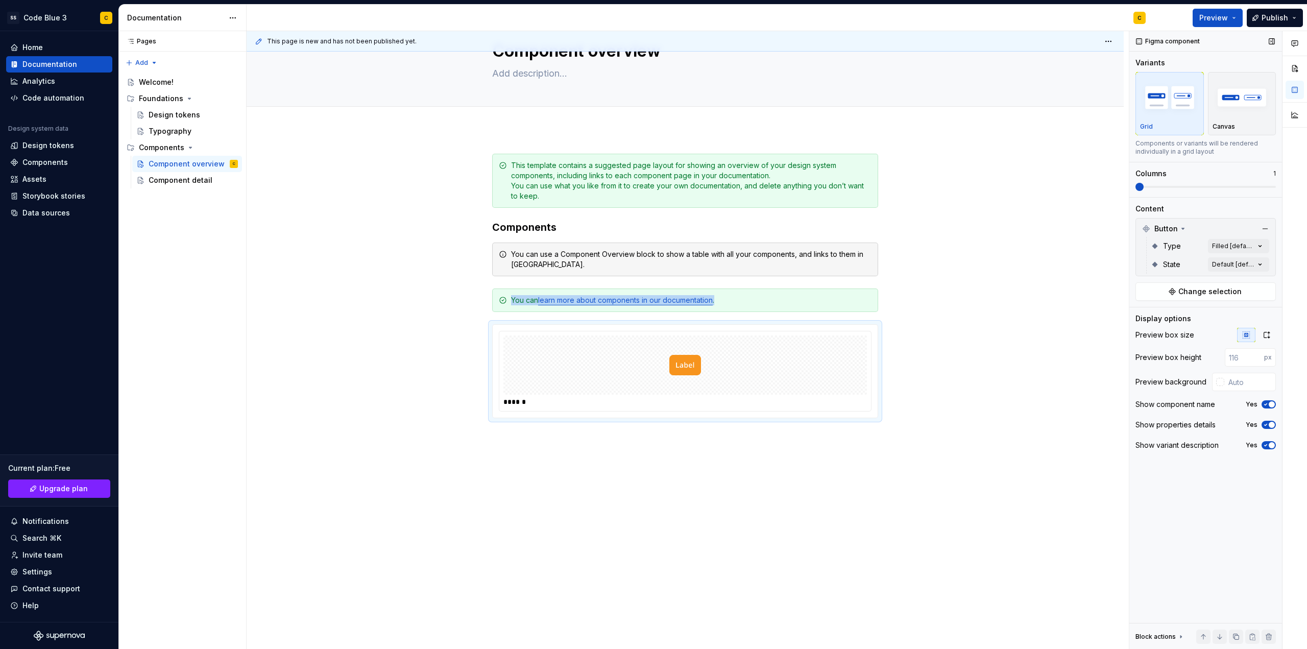
click at [1135, 183] on span at bounding box center [1139, 187] width 8 height 8
click at [1226, 18] on span "Preview" at bounding box center [1213, 18] width 29 height 10
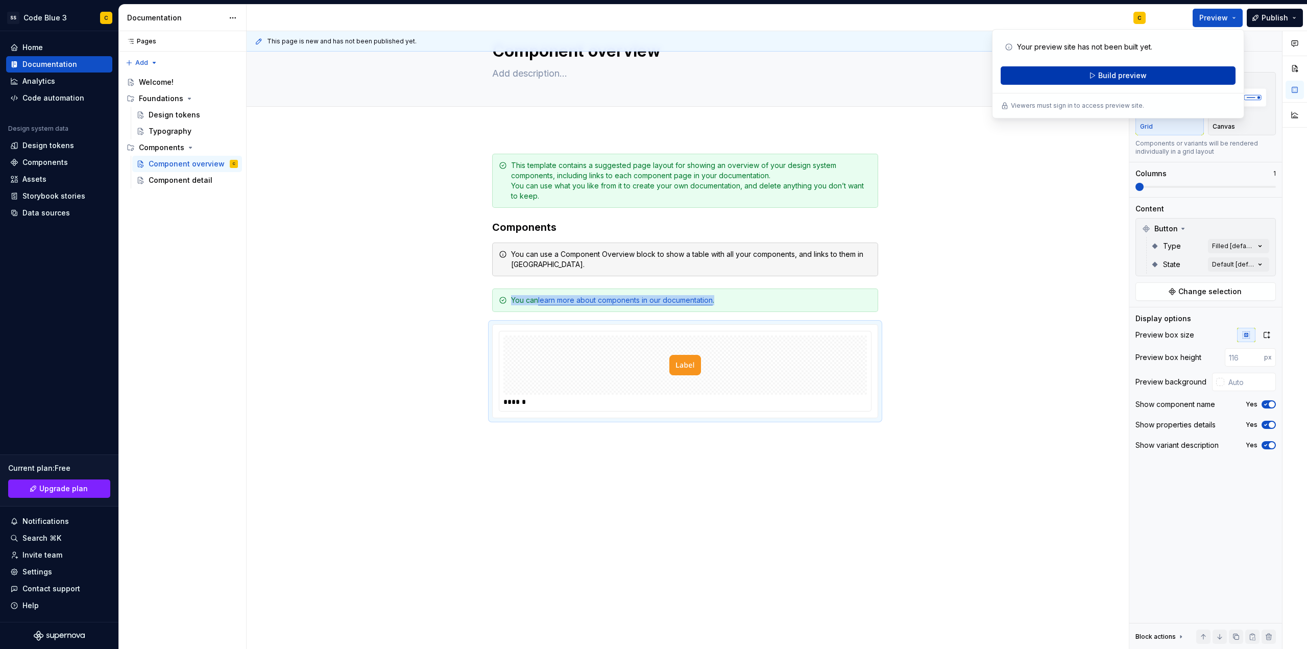
click at [1195, 73] on button "Build preview" at bounding box center [1118, 75] width 235 height 18
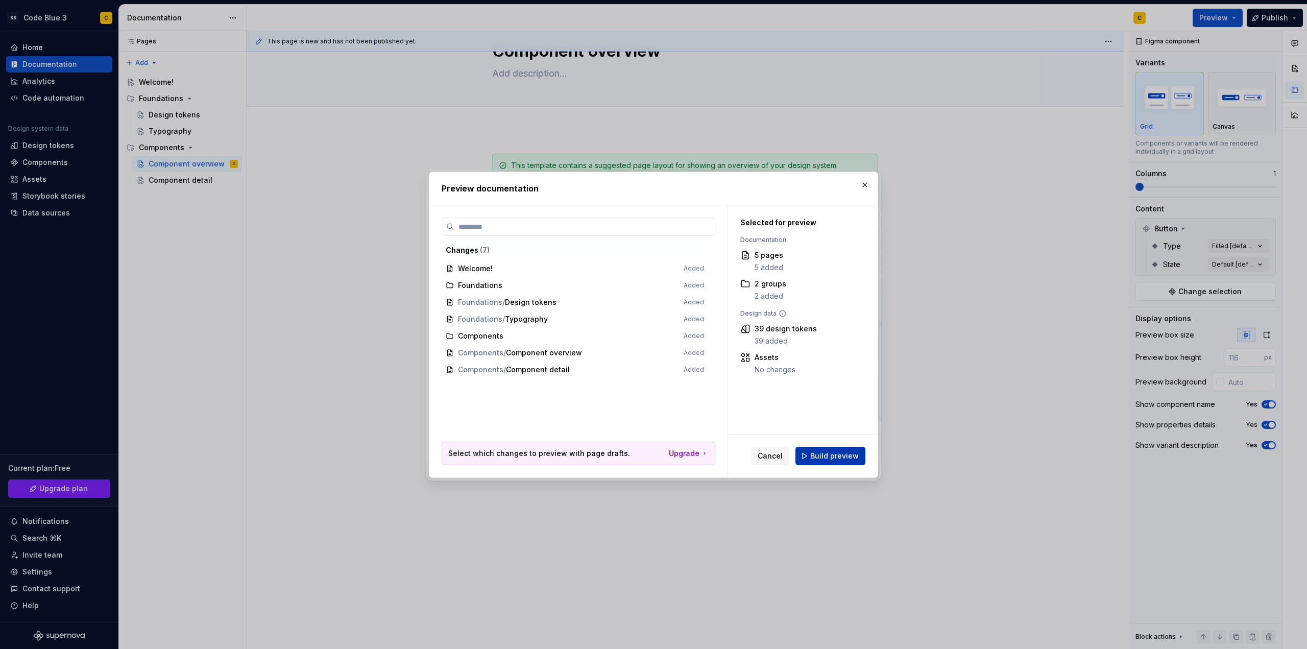
click at [814, 455] on span "Build preview" at bounding box center [834, 456] width 48 height 10
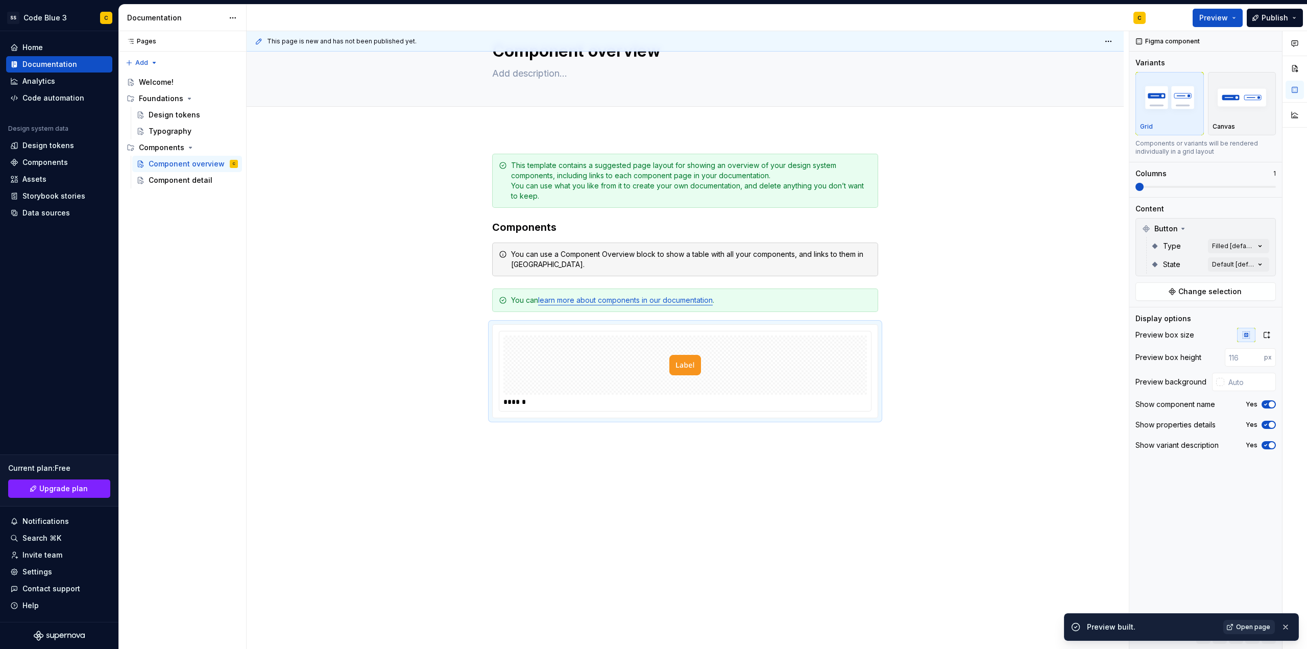
click at [1249, 623] on span "Open page" at bounding box center [1253, 627] width 34 height 8
type textarea "*"
